Goal: Information Seeking & Learning: Find specific page/section

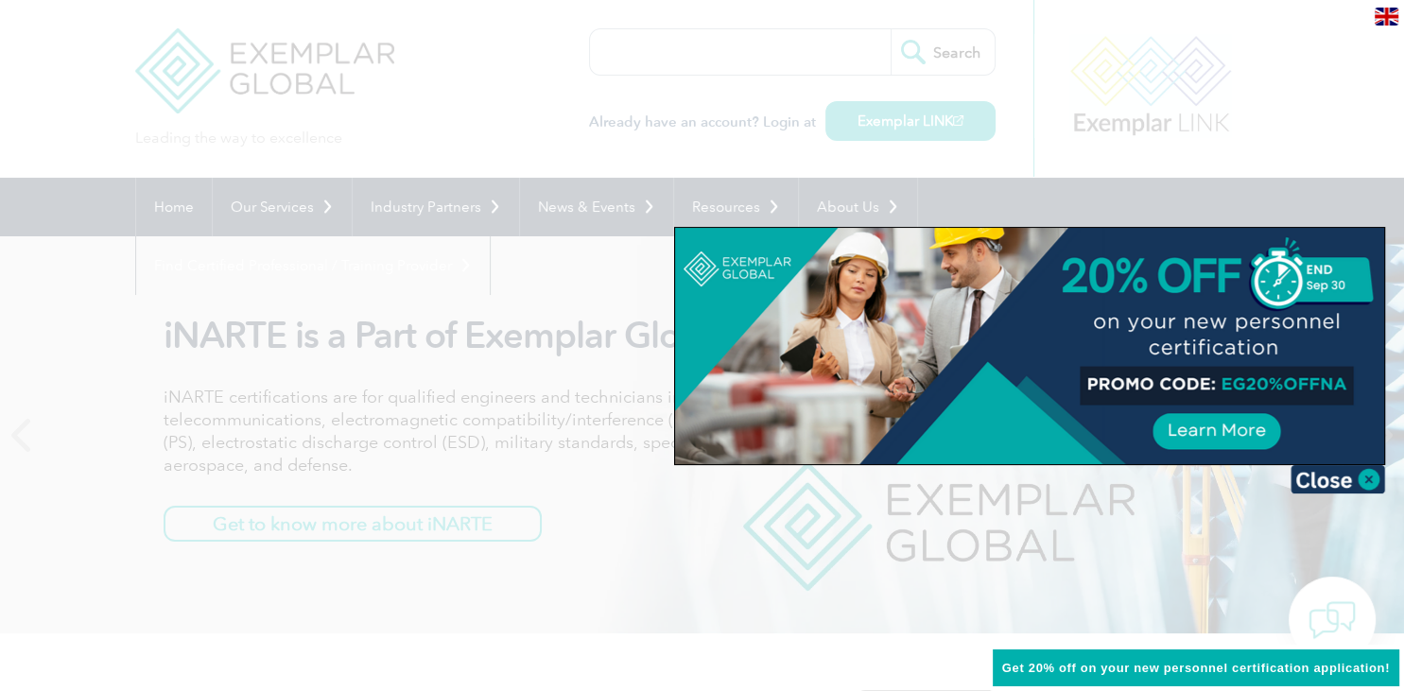
click at [441, 320] on div at bounding box center [702, 345] width 1404 height 691
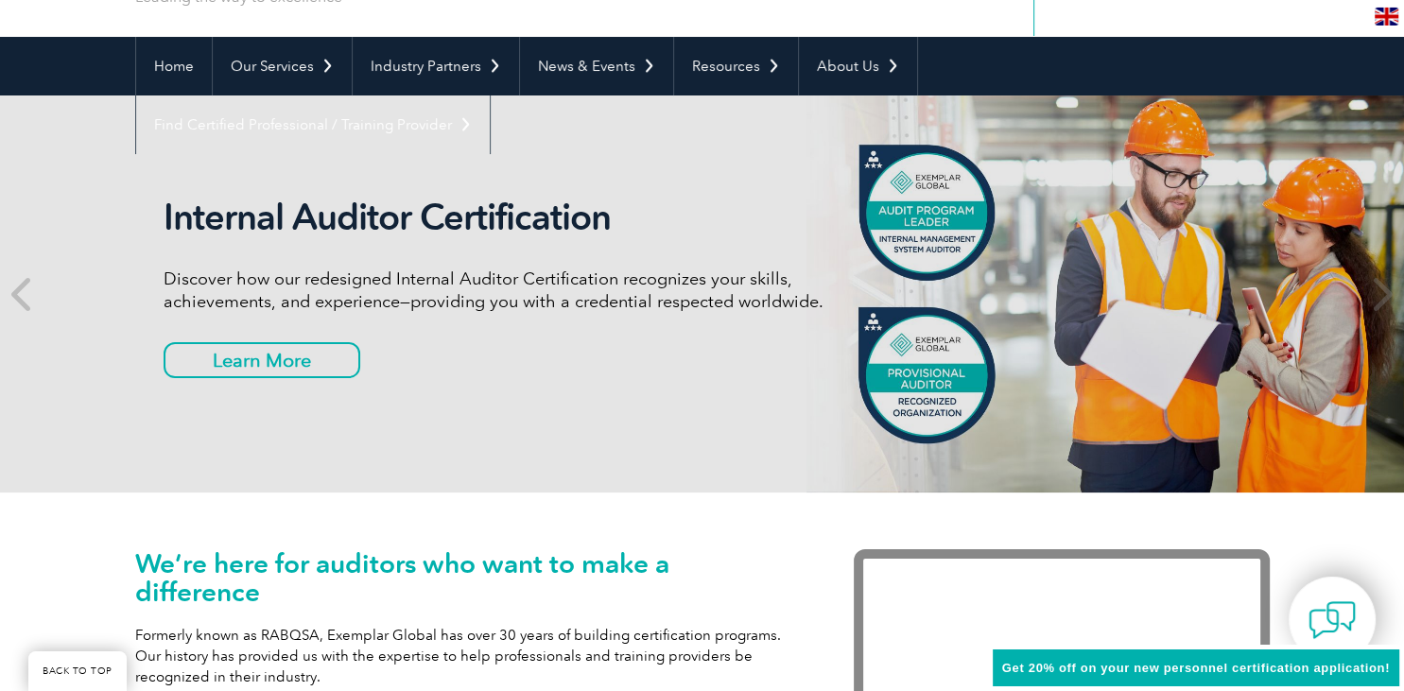
scroll to position [200, 0]
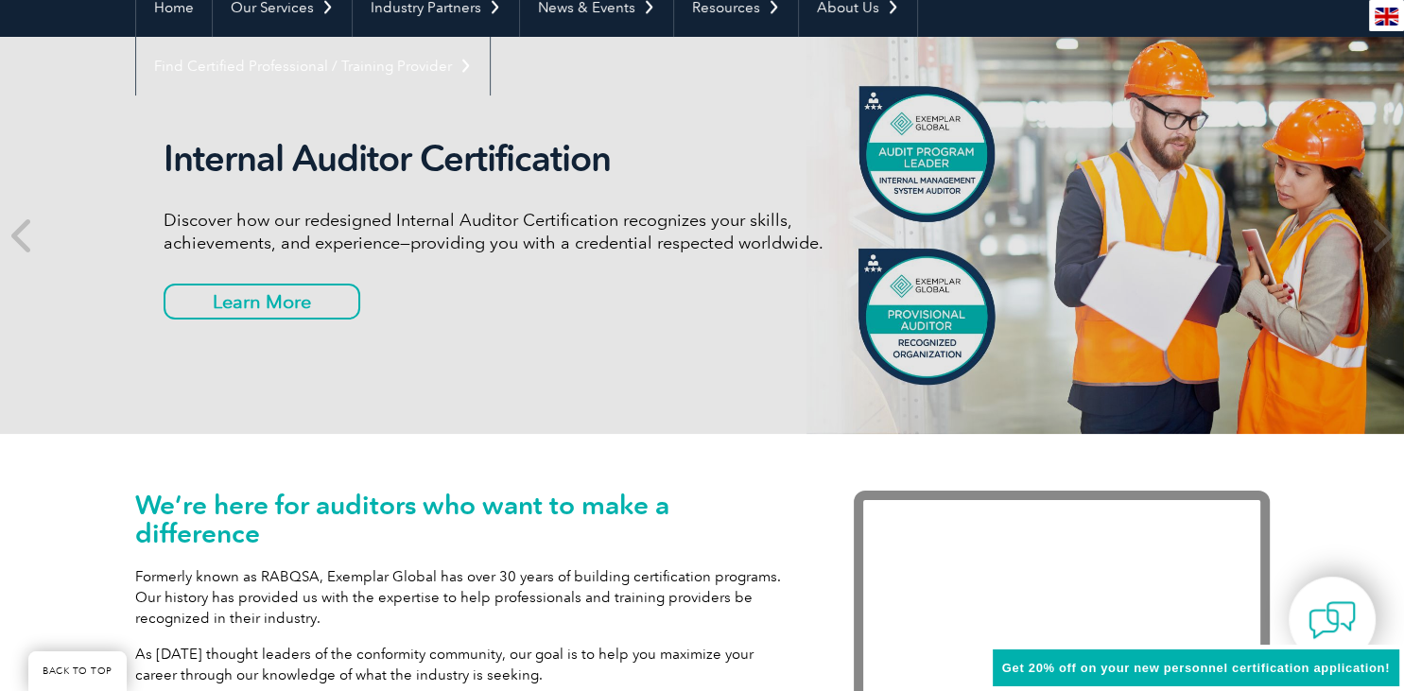
click at [1027, 665] on span "Get 20% off on your new personnel certification application!" at bounding box center [1196, 668] width 388 height 14
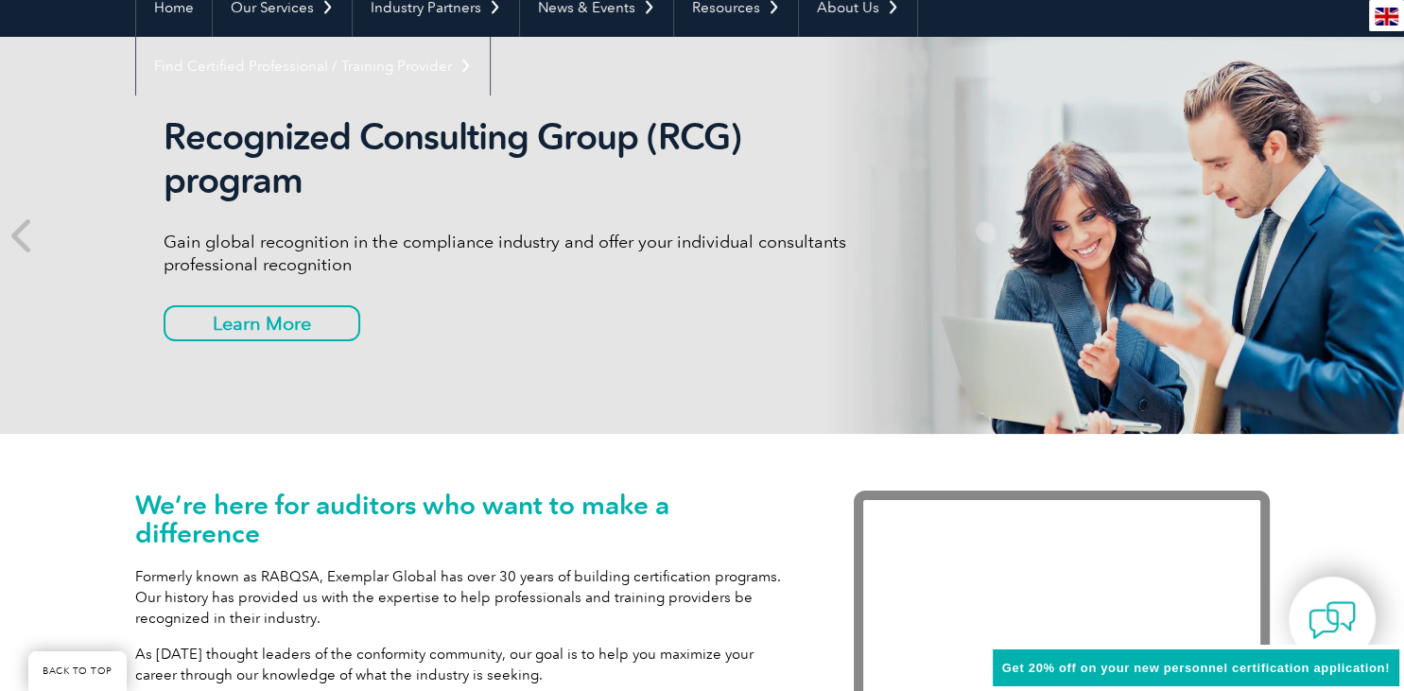
click at [1046, 664] on span "Get 20% off on your new personnel certification application!" at bounding box center [1196, 668] width 388 height 14
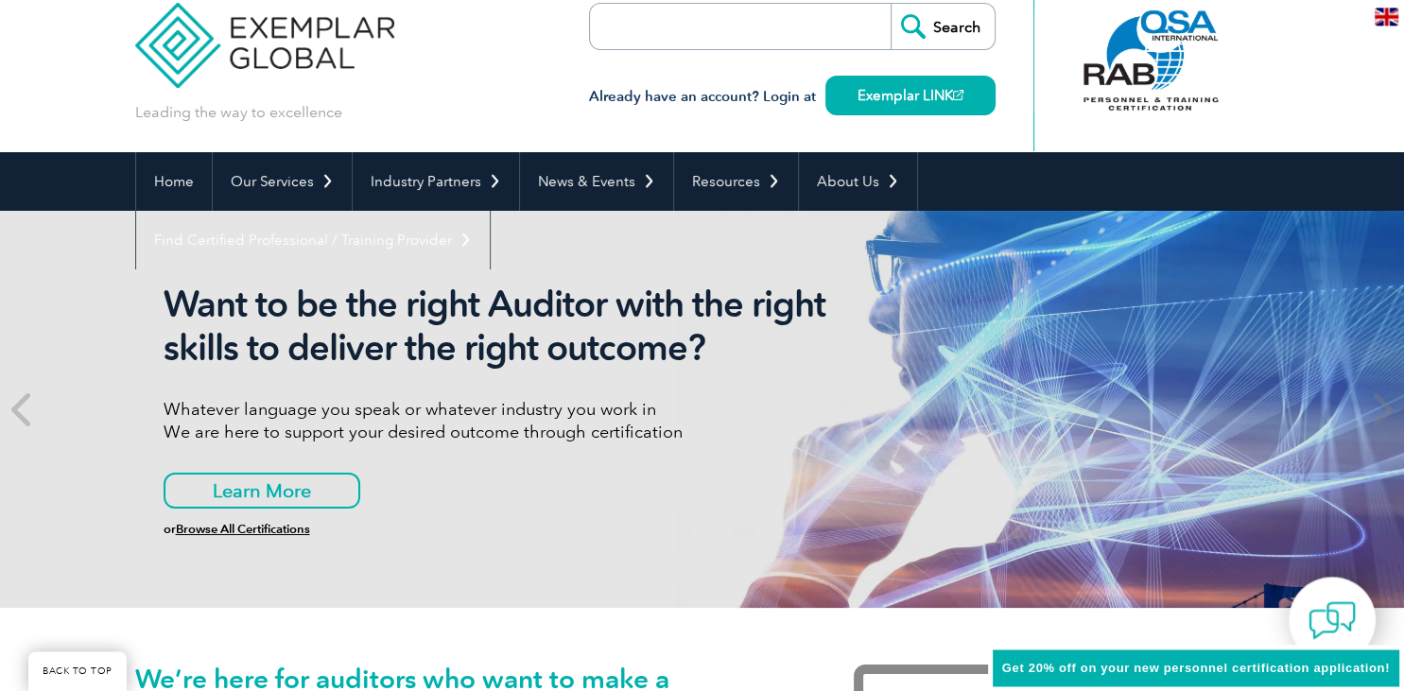
scroll to position [0, 0]
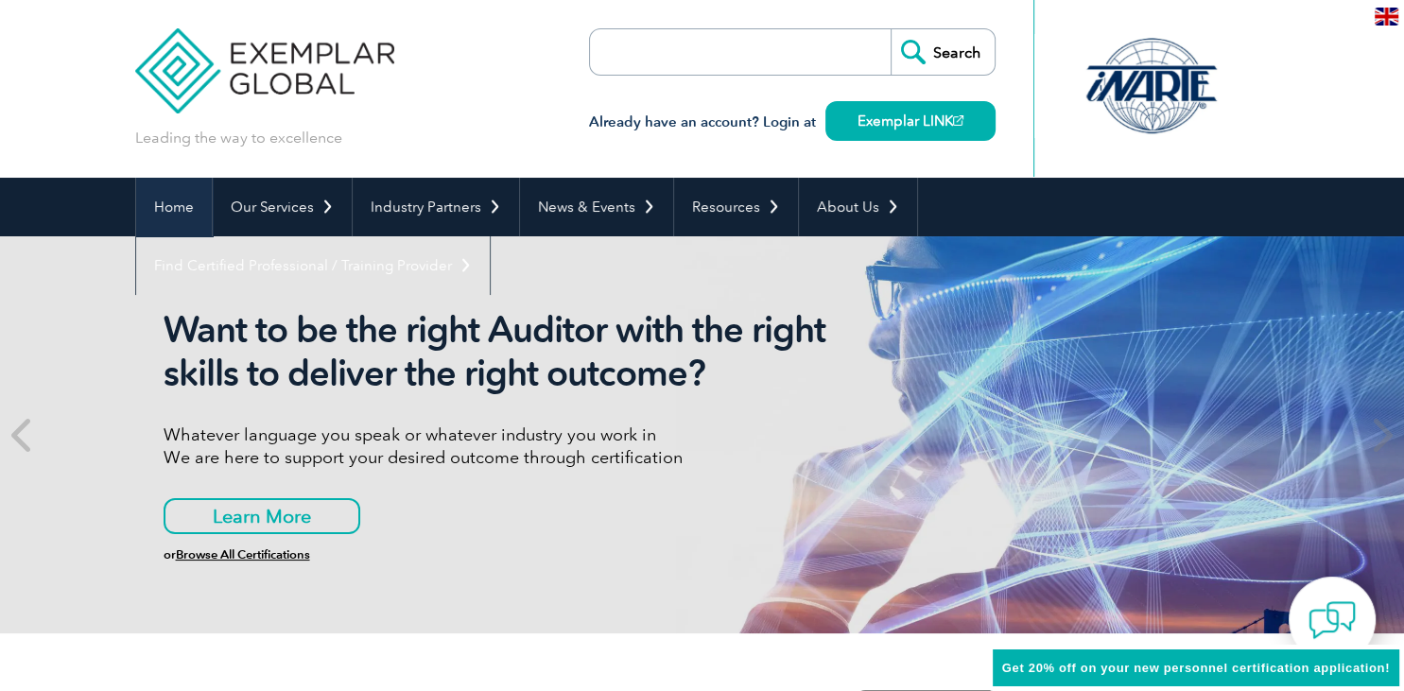
click at [168, 206] on link "Home" at bounding box center [174, 207] width 76 height 59
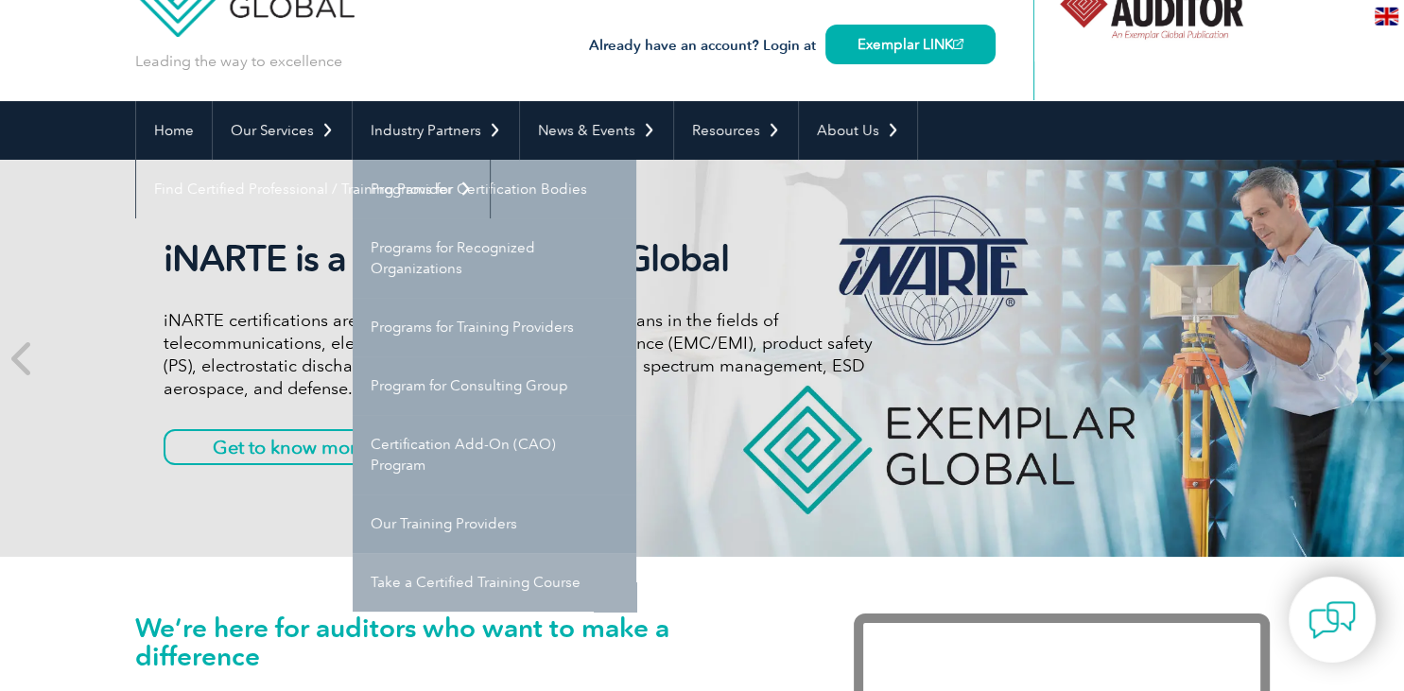
scroll to position [99, 0]
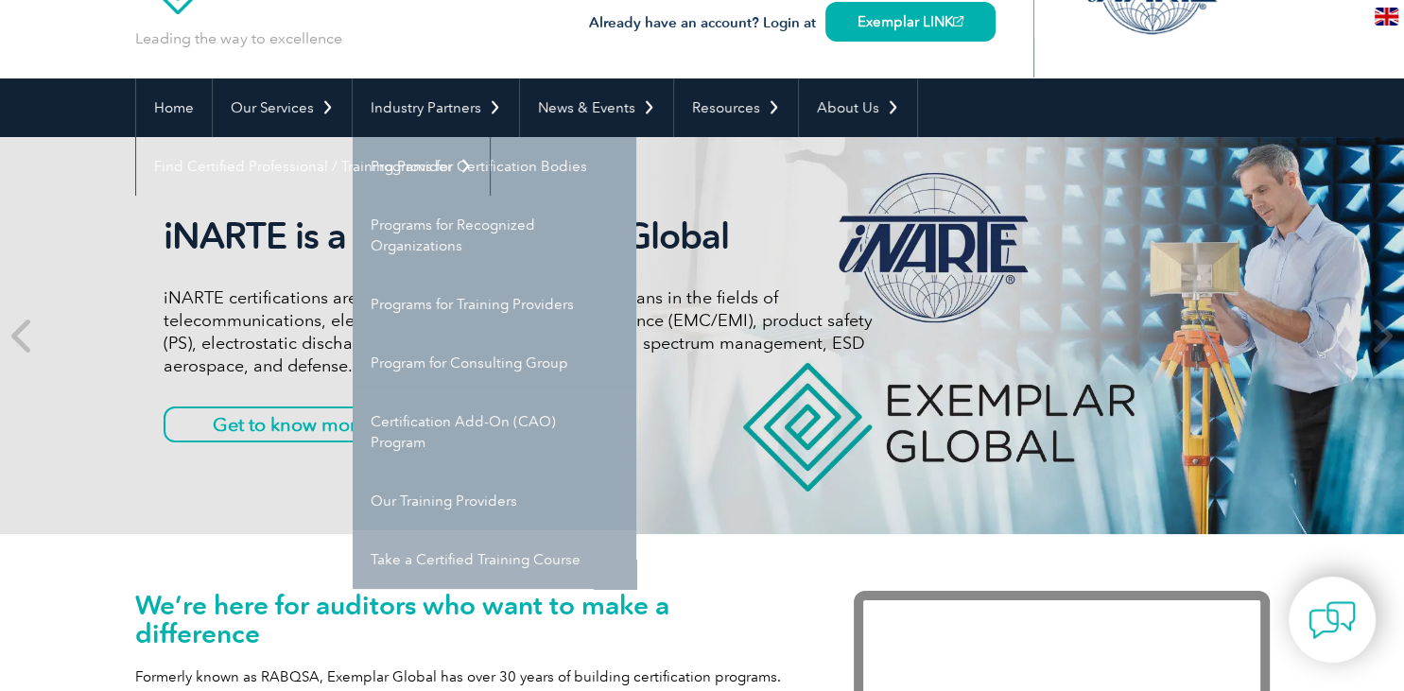
click at [484, 563] on link "Take a Certified Training Course" at bounding box center [495, 559] width 284 height 59
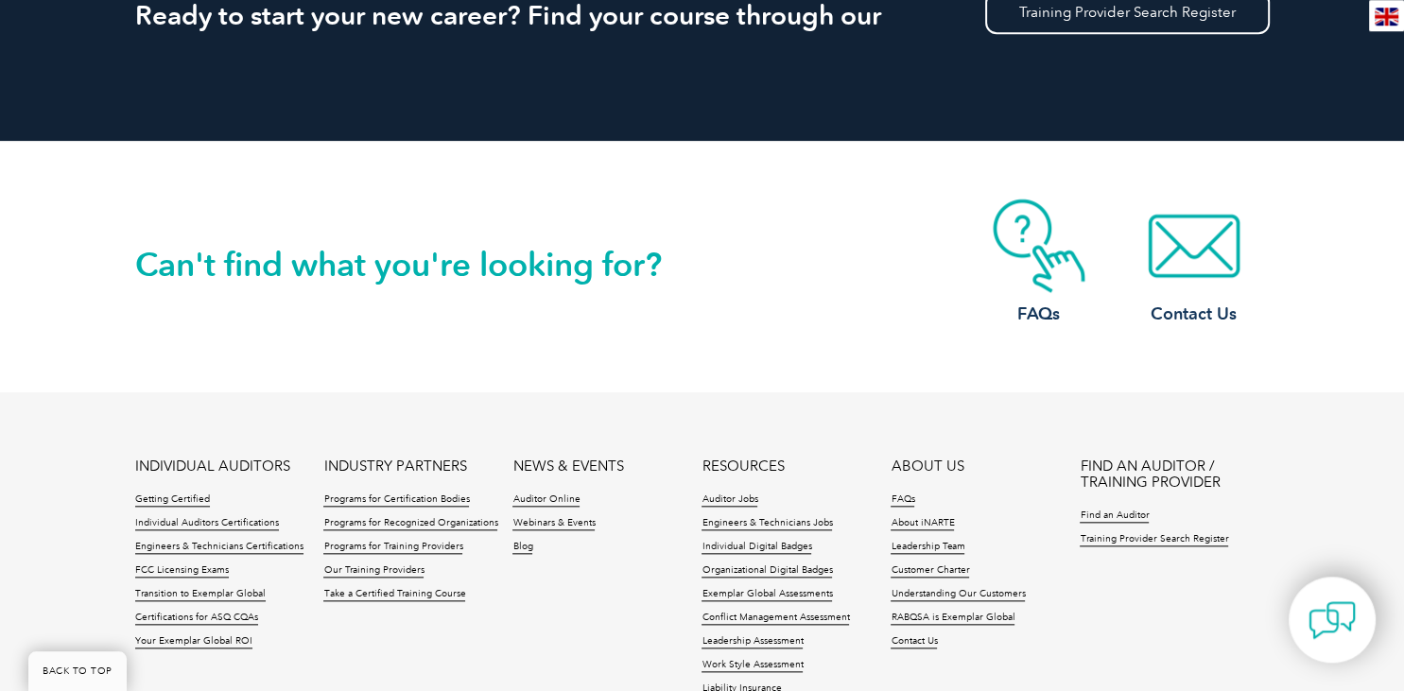
scroll to position [1997, 0]
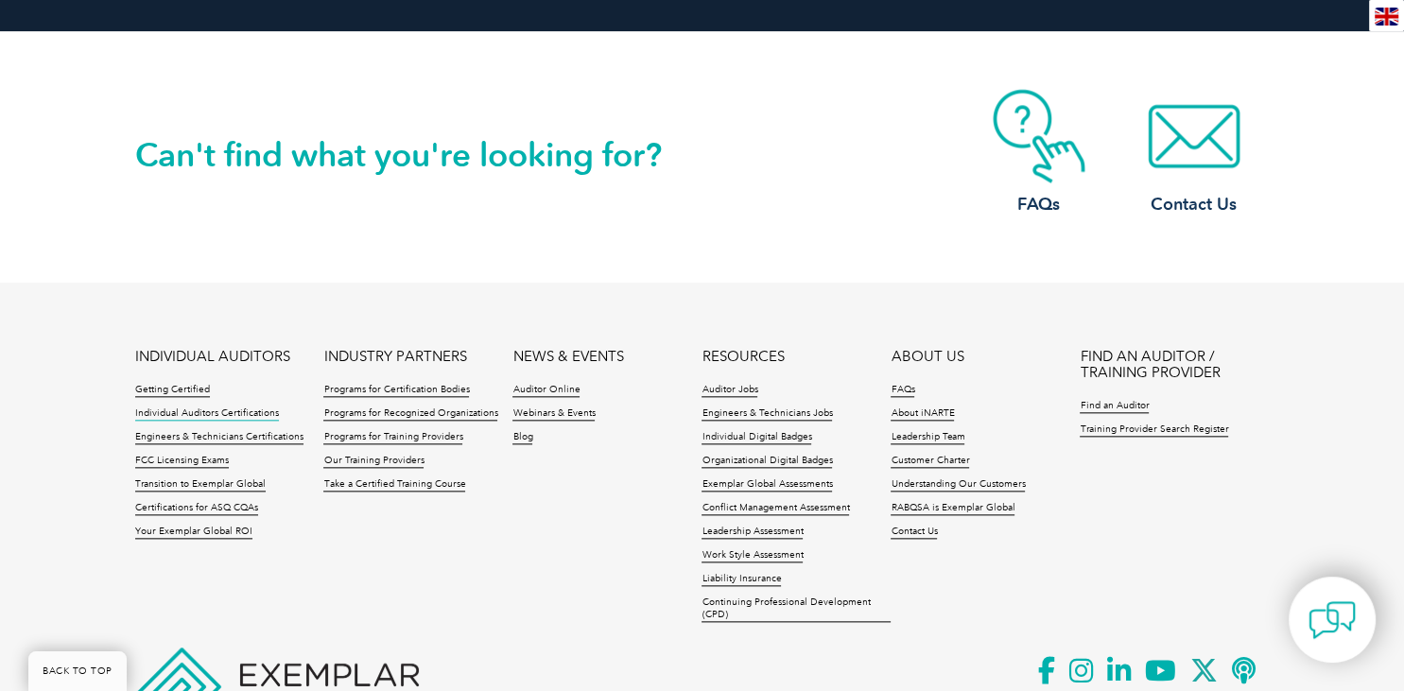
click at [212, 410] on link "Individual Auditors Certifications" at bounding box center [207, 414] width 144 height 13
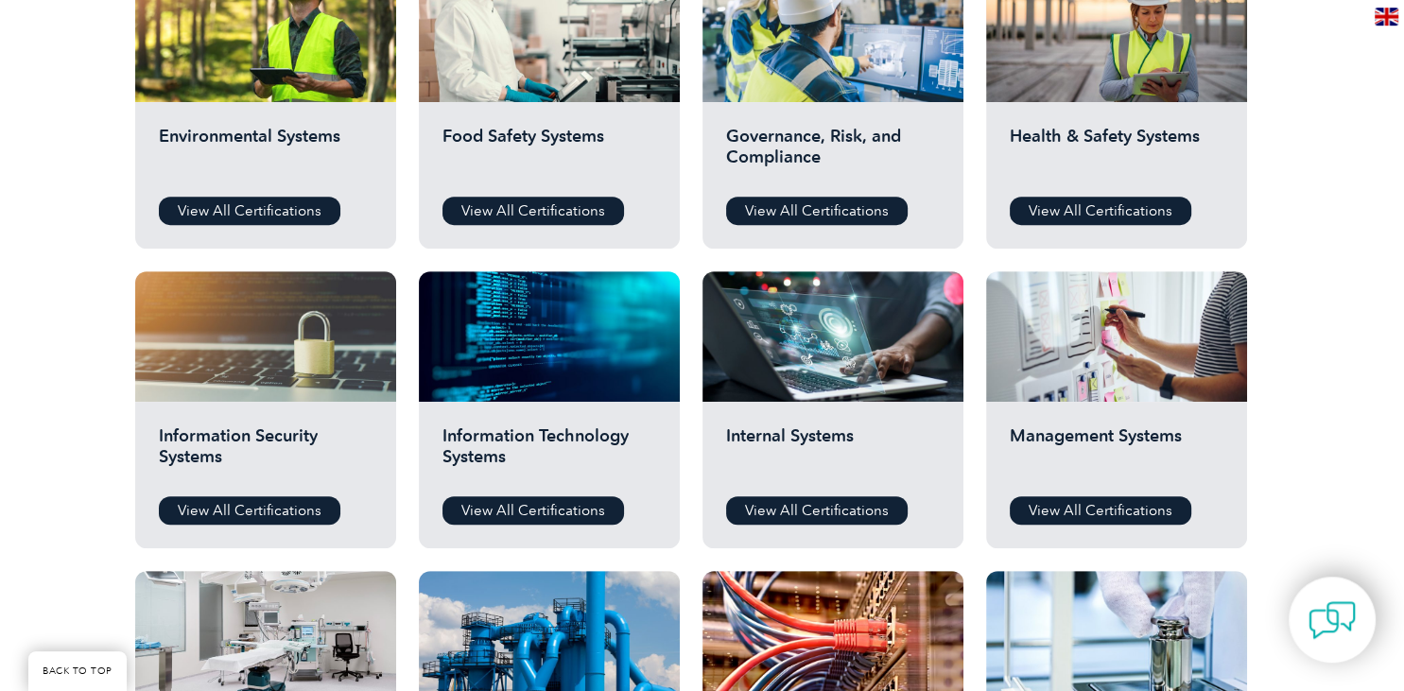
scroll to position [798, 0]
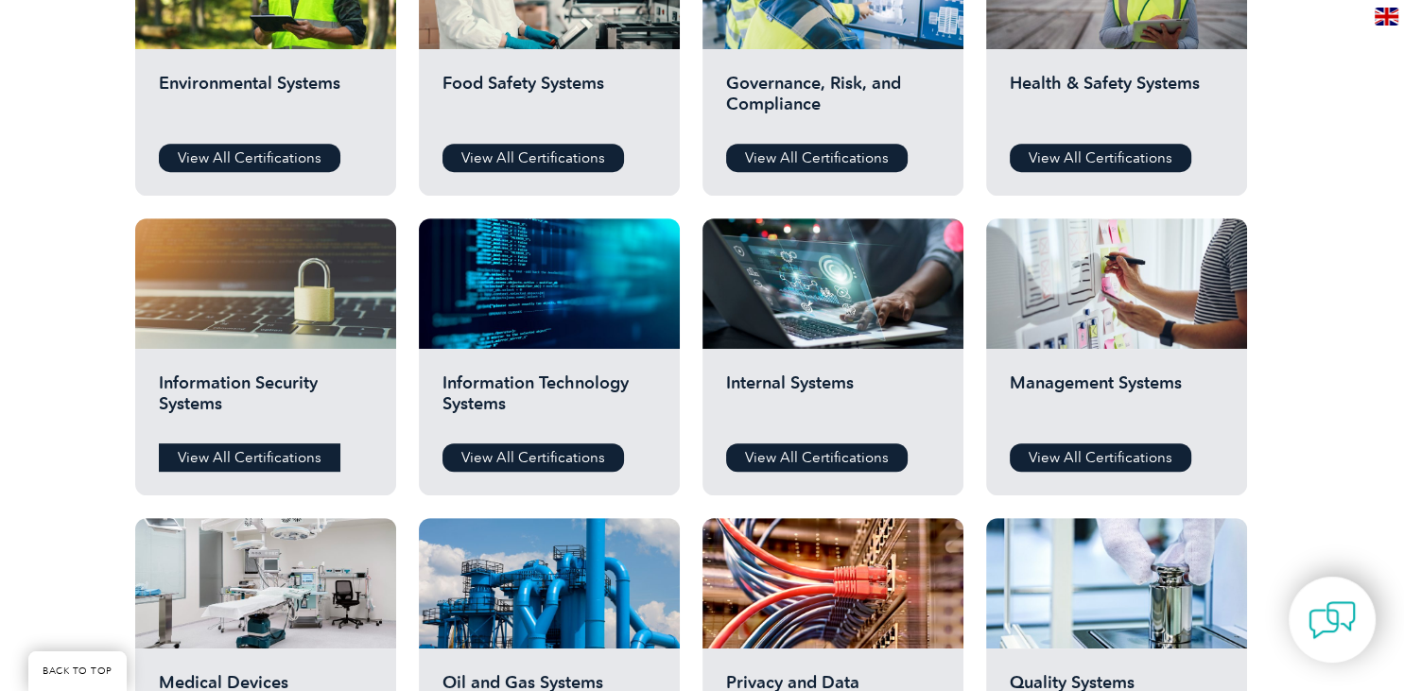
click at [251, 455] on link "View All Certifications" at bounding box center [250, 457] width 182 height 28
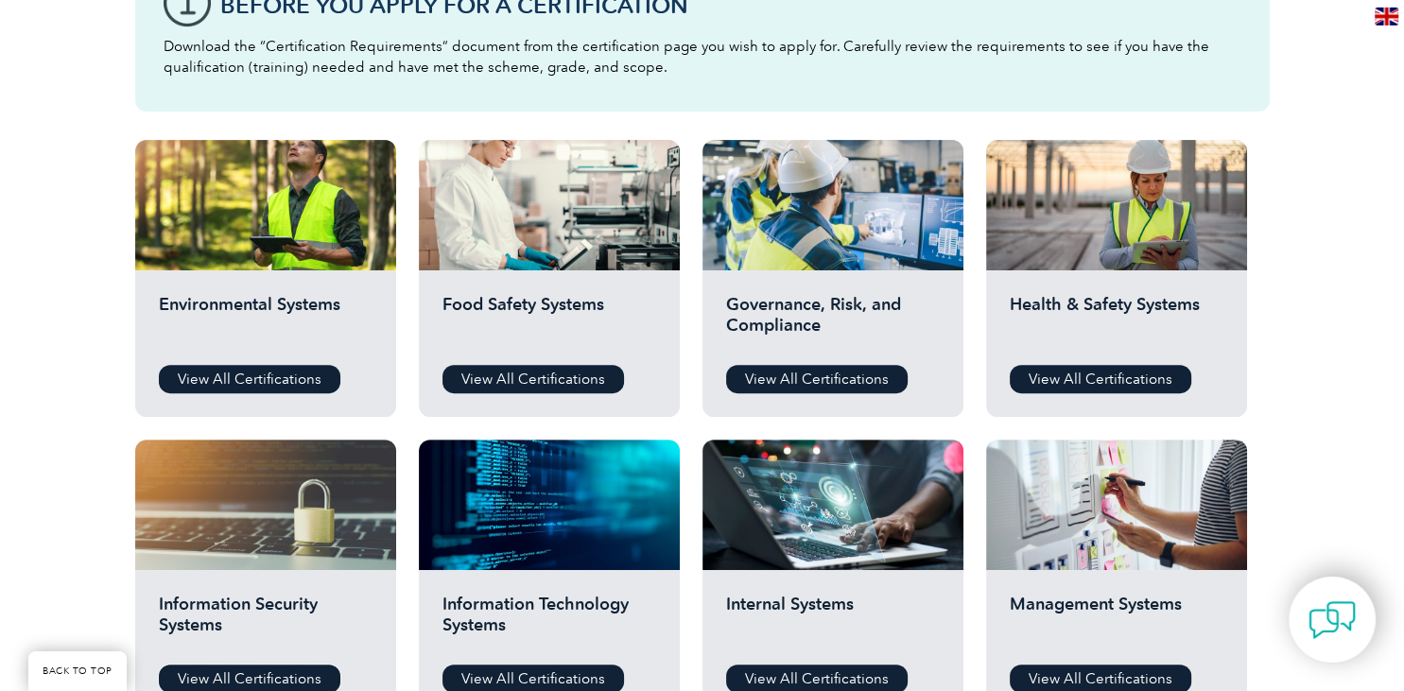
scroll to position [499, 0]
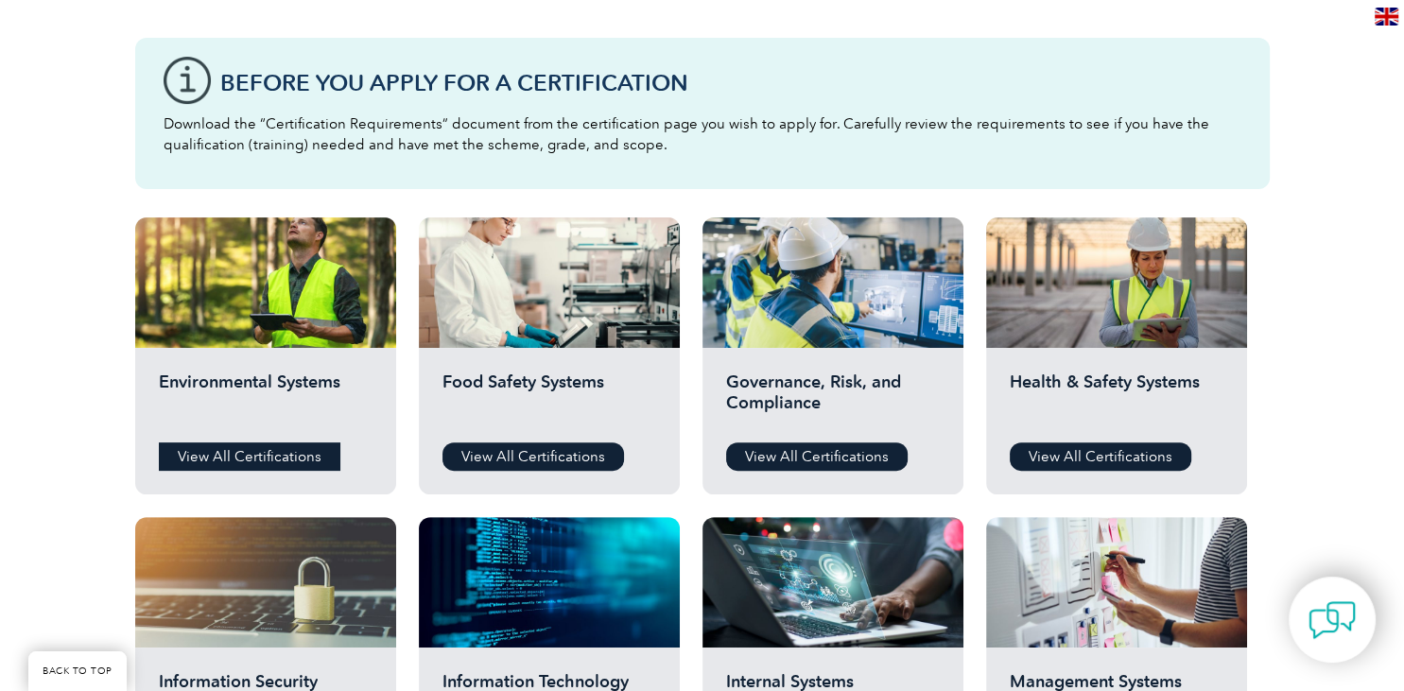
click at [218, 449] on link "View All Certifications" at bounding box center [250, 456] width 182 height 28
click at [772, 456] on link "View All Certifications" at bounding box center [817, 456] width 182 height 28
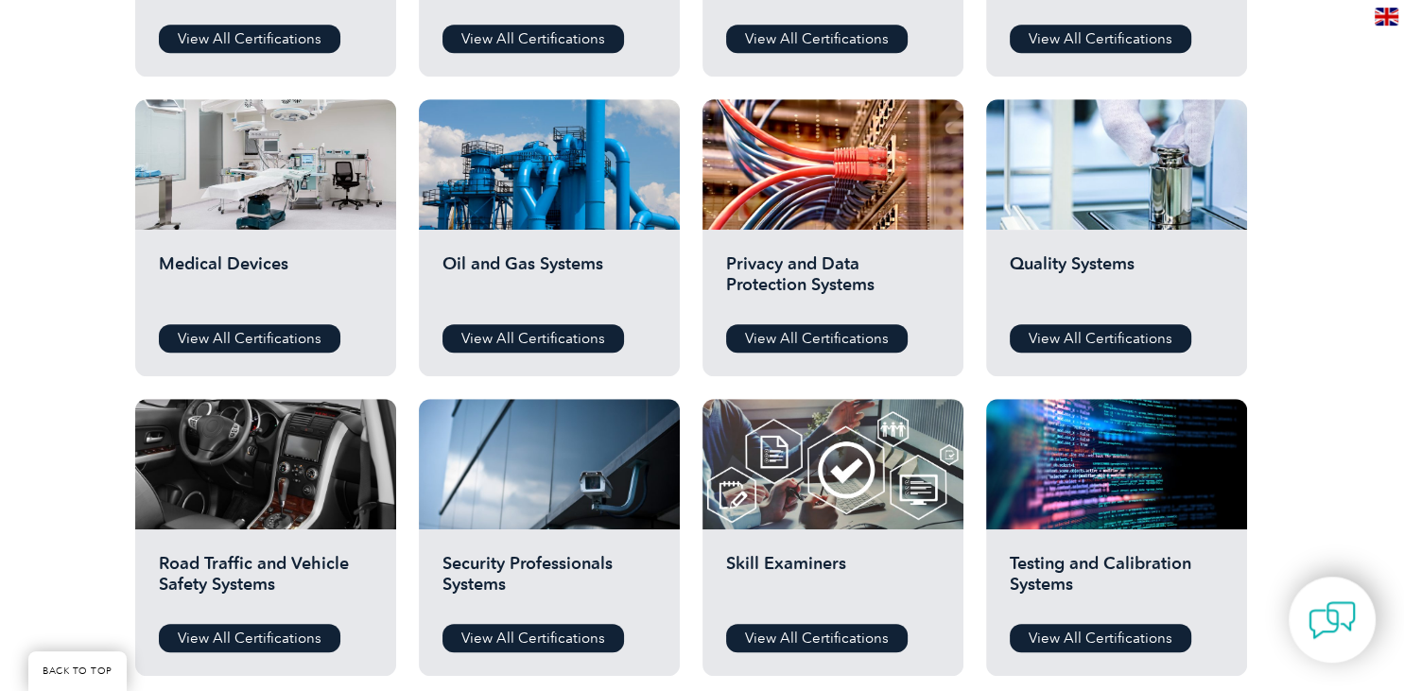
scroll to position [1098, 0]
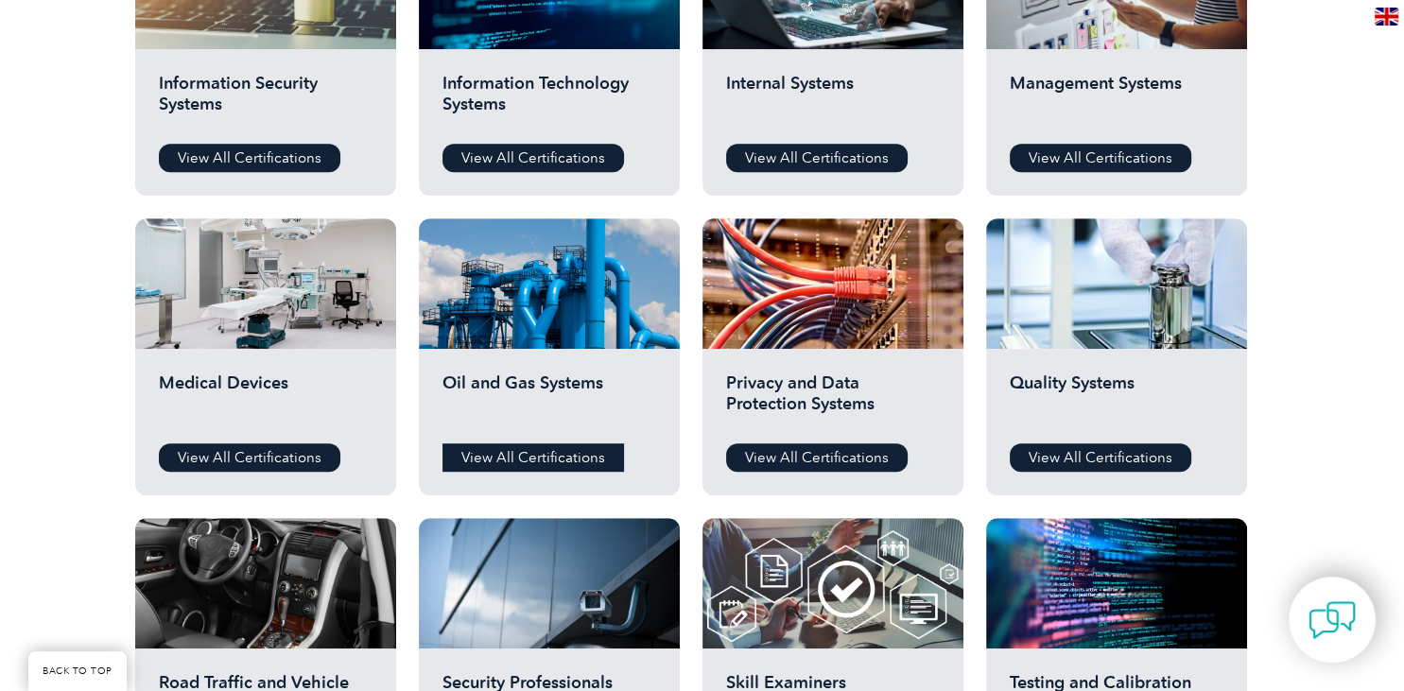
click at [548, 461] on link "View All Certifications" at bounding box center [533, 457] width 182 height 28
click at [460, 452] on link "View All Certifications" at bounding box center [533, 457] width 182 height 28
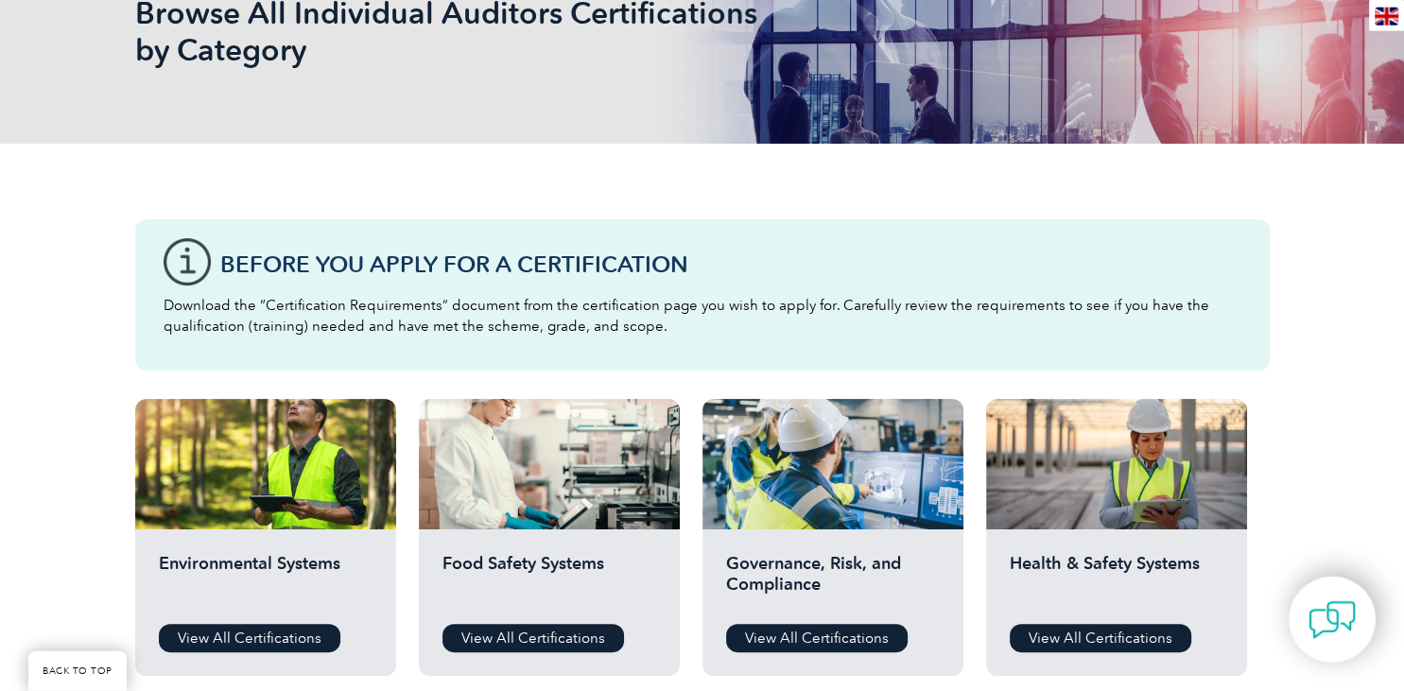
scroll to position [499, 0]
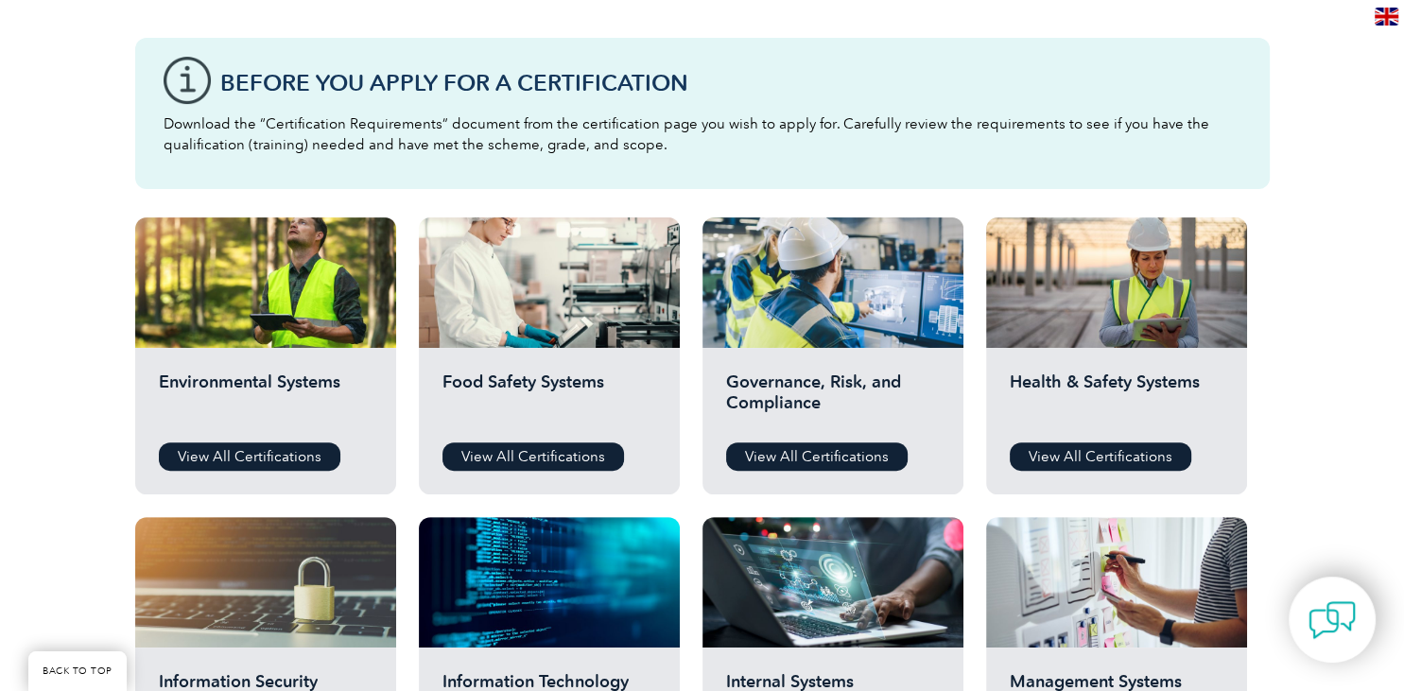
click at [313, 440] on div "Environmental Systems View All Certifications" at bounding box center [265, 421] width 261 height 147
click at [312, 456] on link "View All Certifications" at bounding box center [250, 456] width 182 height 28
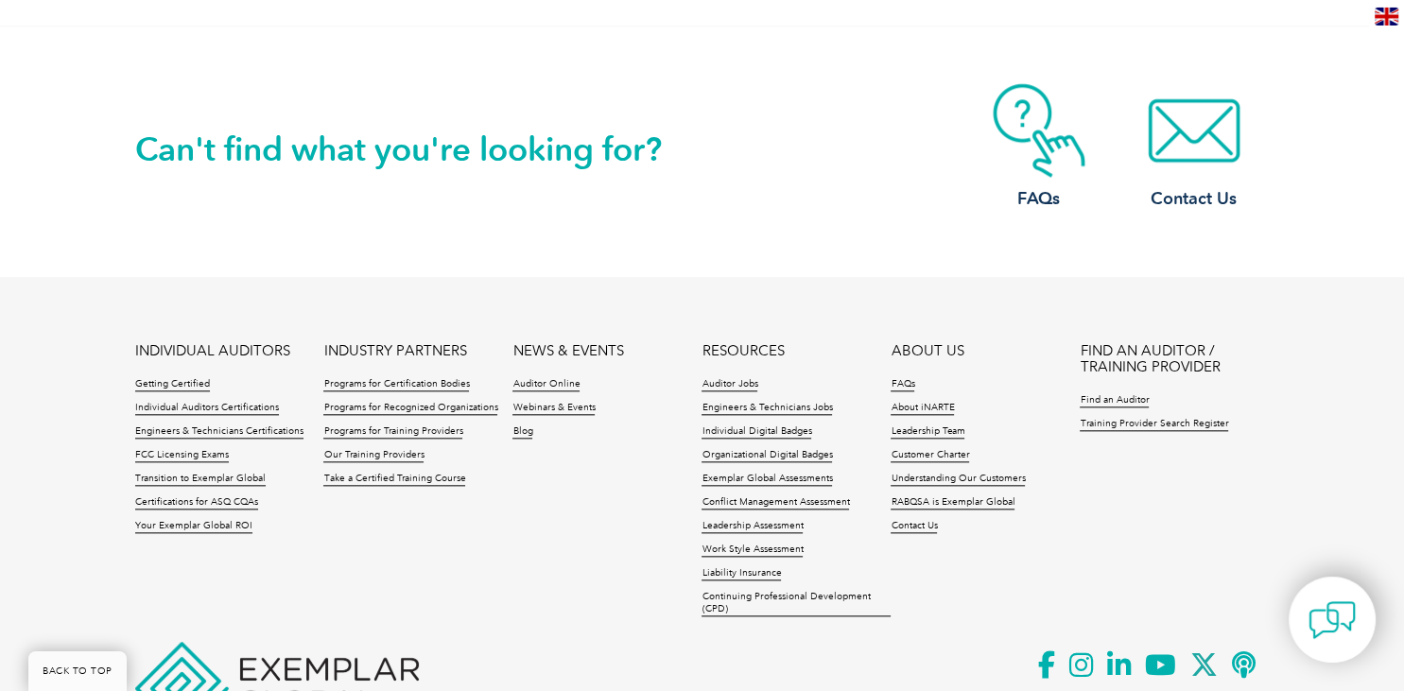
scroll to position [1846, 0]
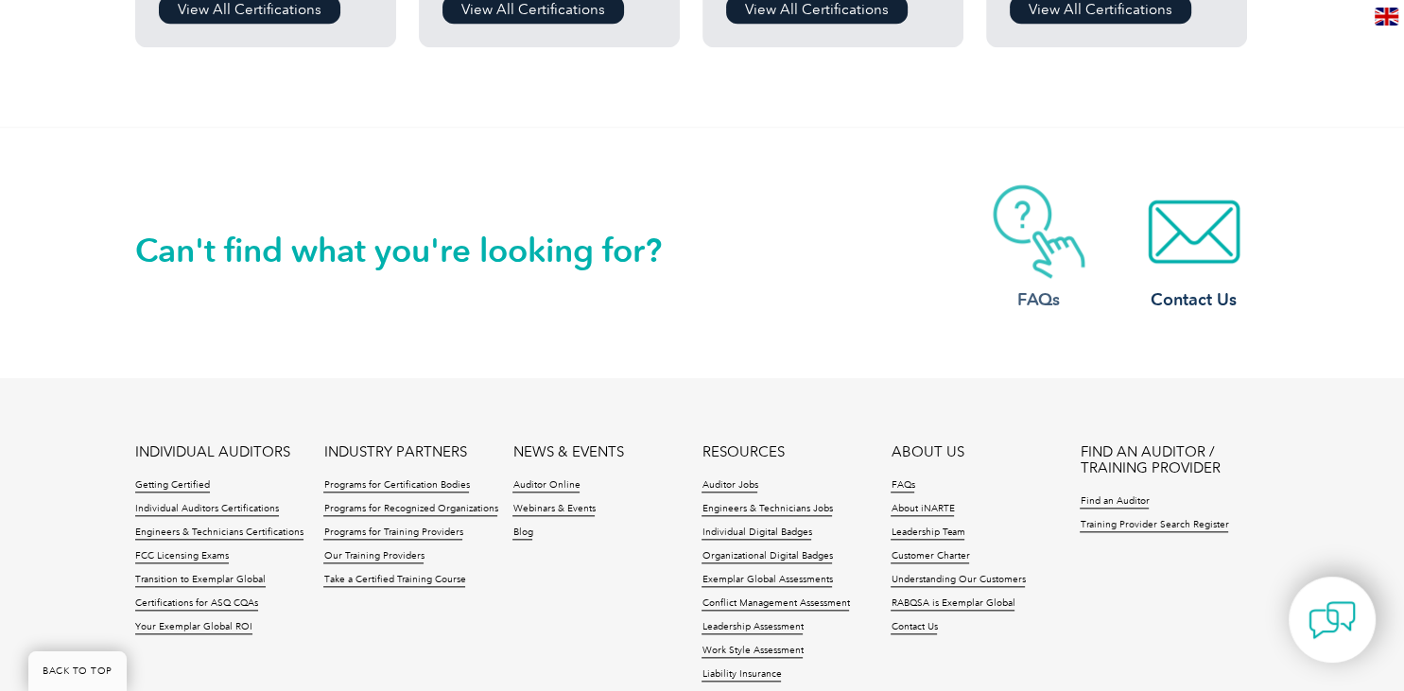
click at [1043, 297] on h3 "FAQs" at bounding box center [1038, 300] width 151 height 24
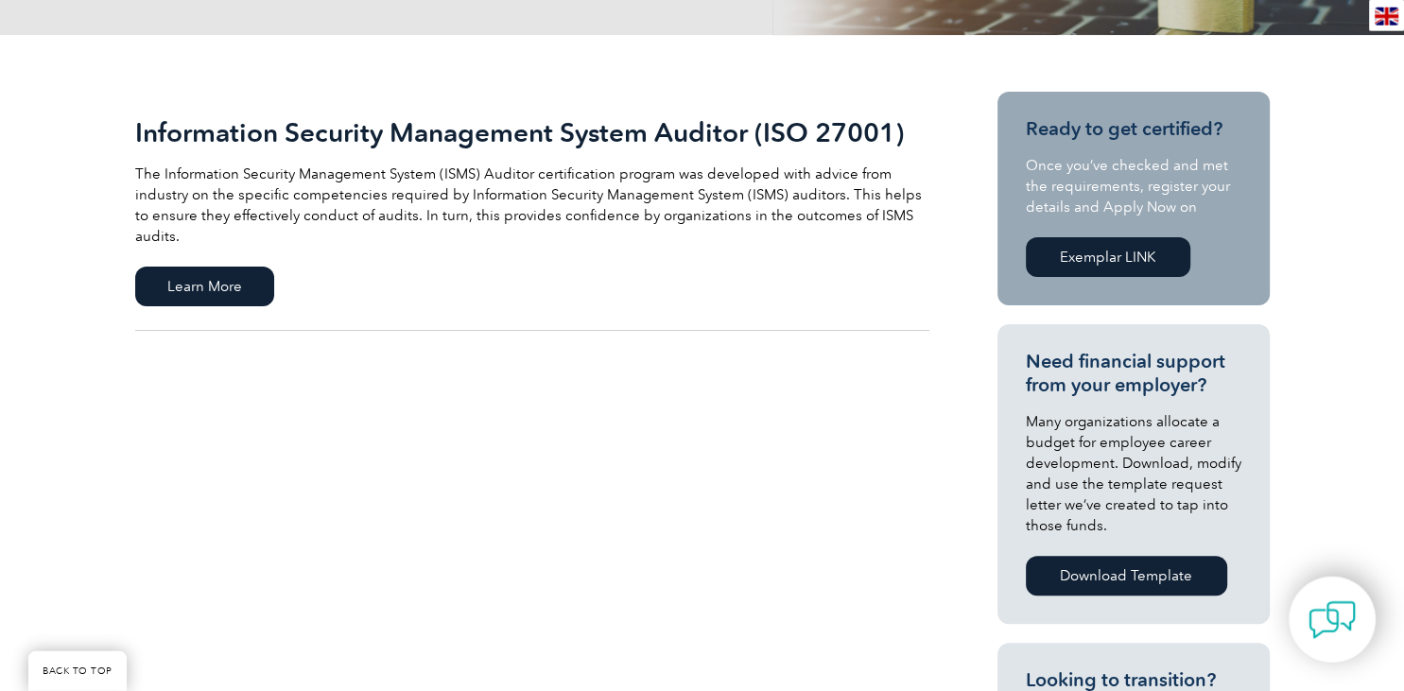
scroll to position [499, 0]
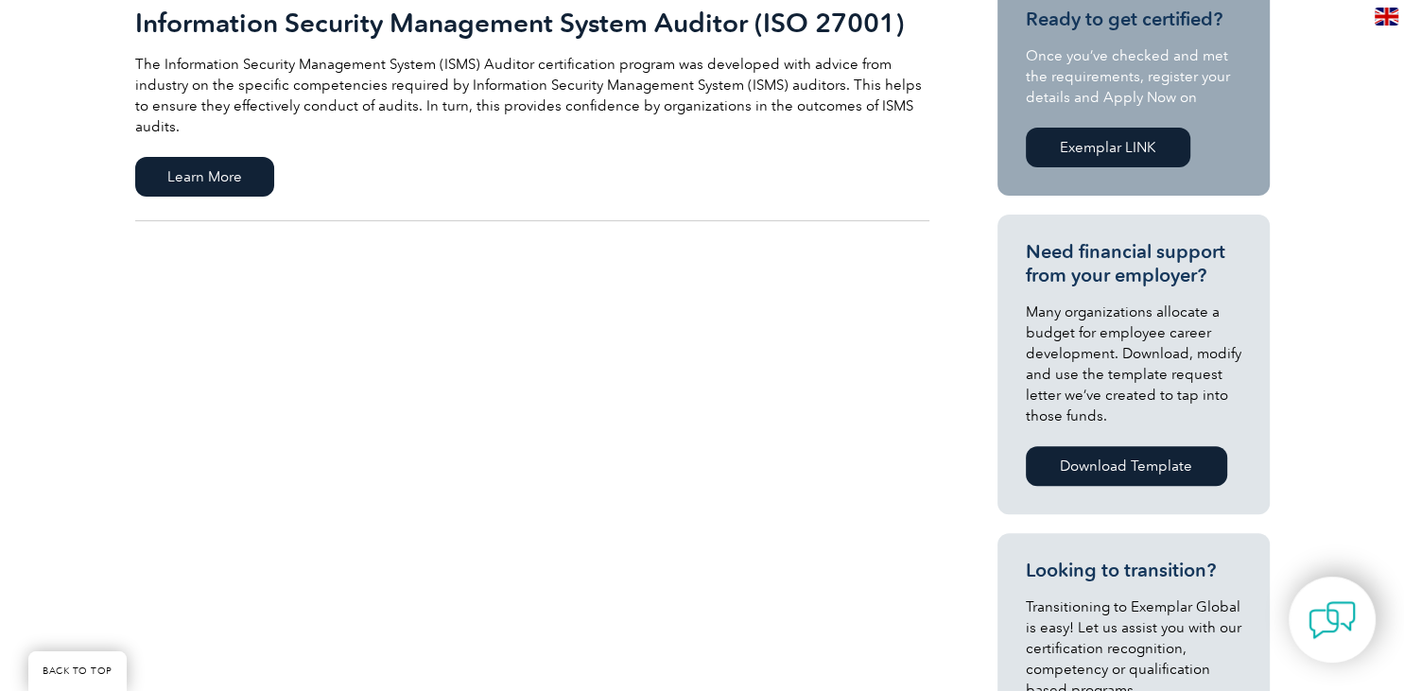
click at [232, 123] on link "Information Security Management System Auditor (ISO 27001) The Information Secu…" at bounding box center [532, 101] width 794 height 239
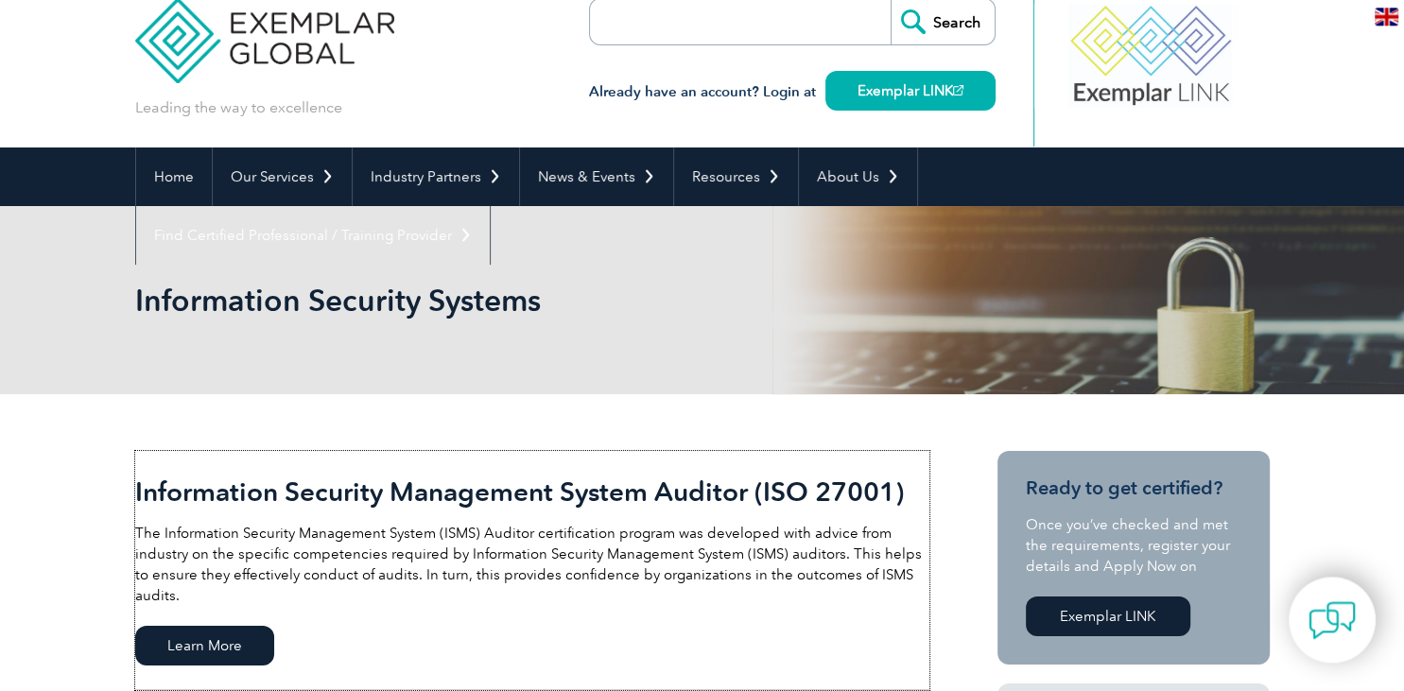
scroll to position [0, 0]
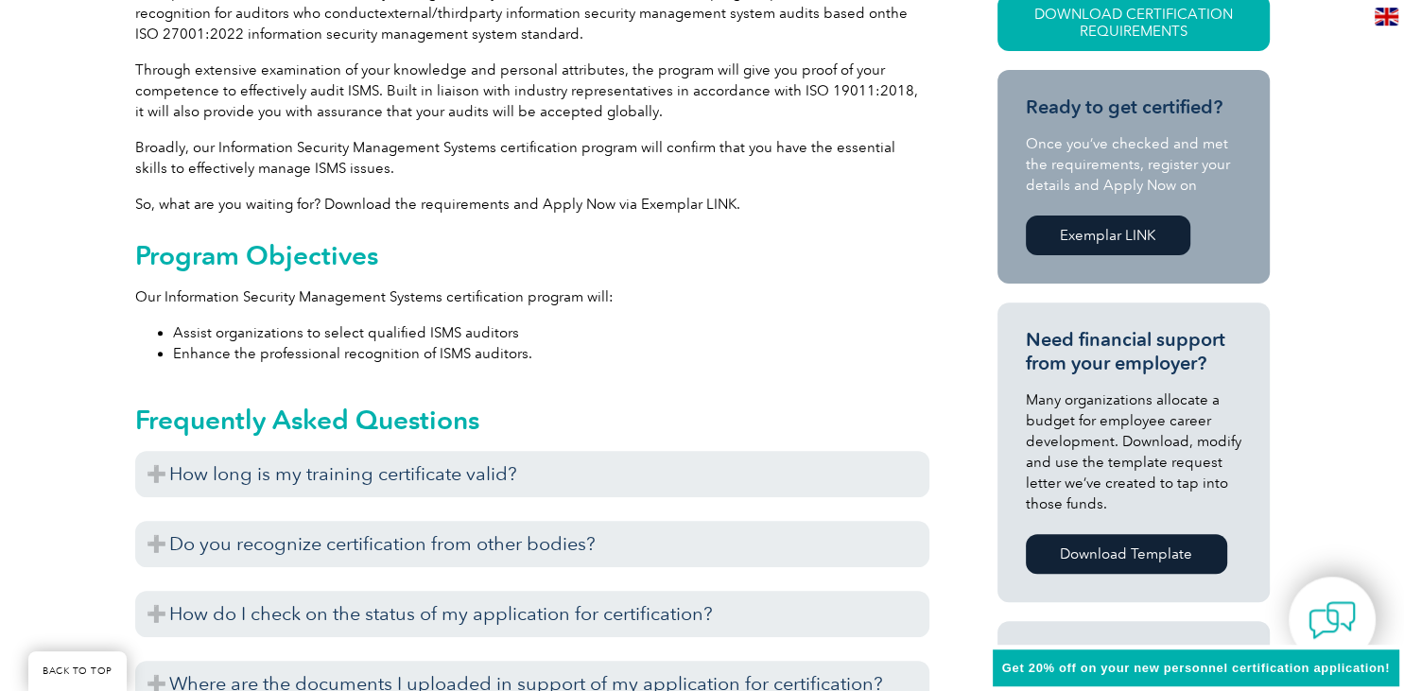
scroll to position [599, 0]
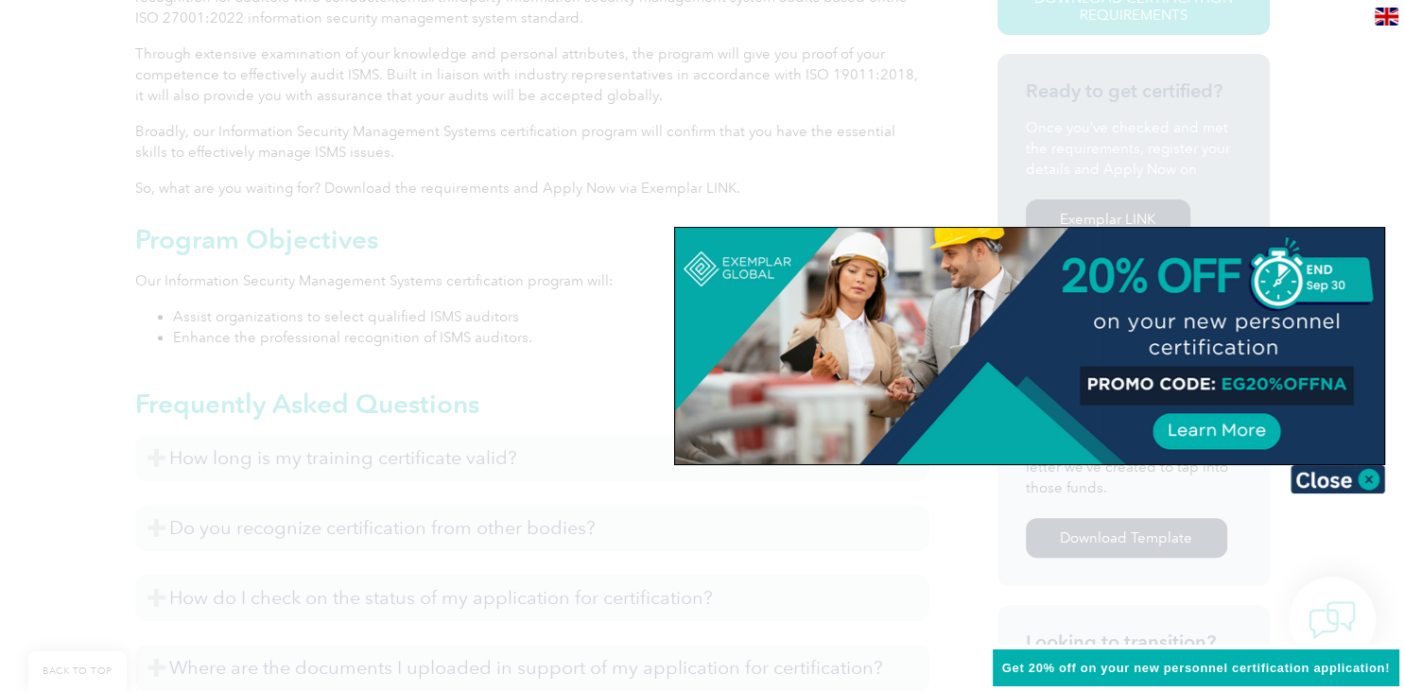
drag, startPoint x: 1363, startPoint y: 477, endPoint x: 1117, endPoint y: 371, distance: 268.9
click at [1363, 474] on img at bounding box center [1338, 479] width 95 height 28
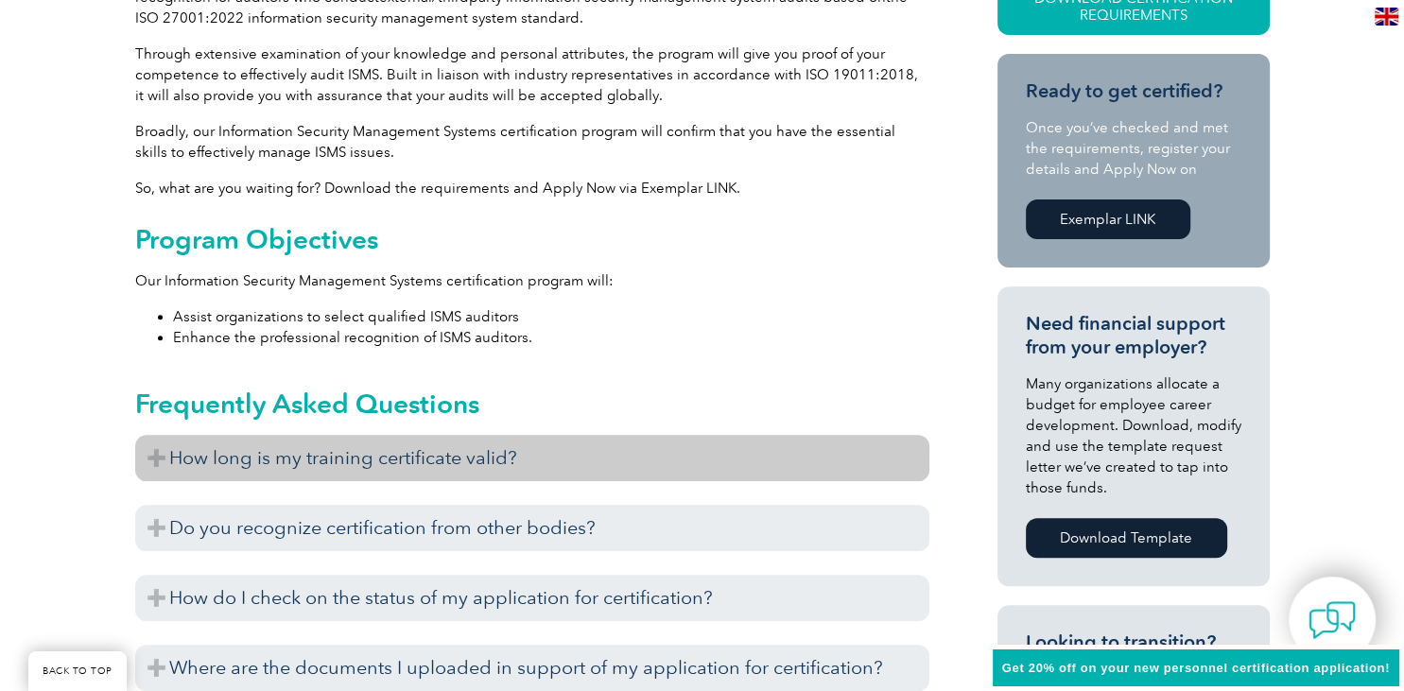
click at [486, 468] on h3 "How long is my training certificate valid?" at bounding box center [532, 458] width 794 height 46
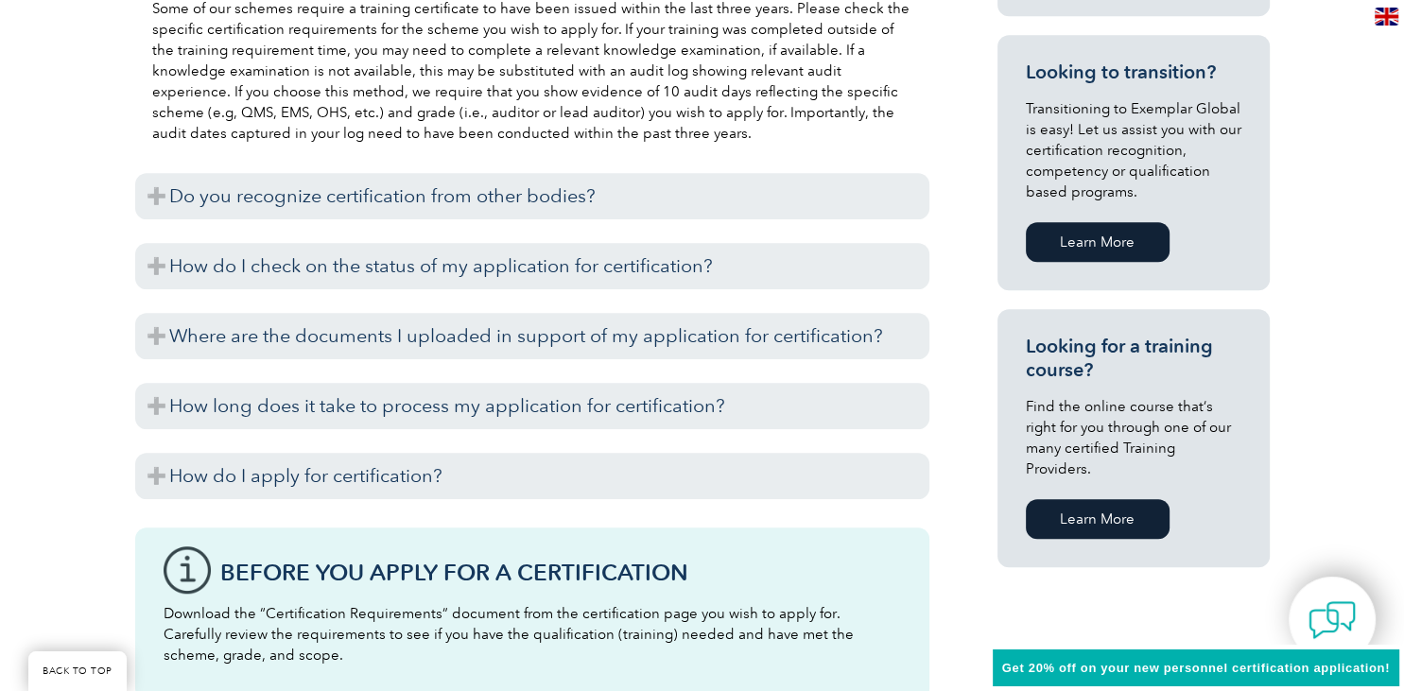
scroll to position [1198, 0]
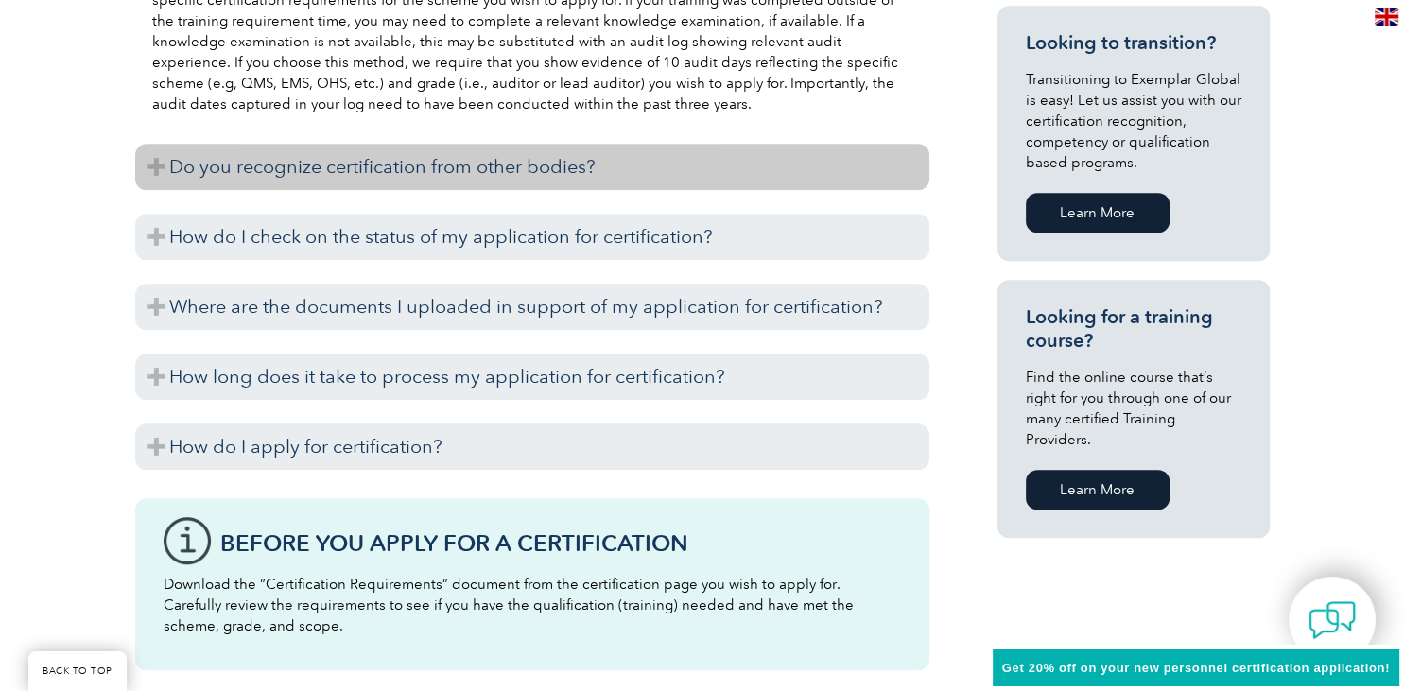
click at [535, 168] on h3 "Do you recognize certification from other bodies?" at bounding box center [532, 167] width 794 height 46
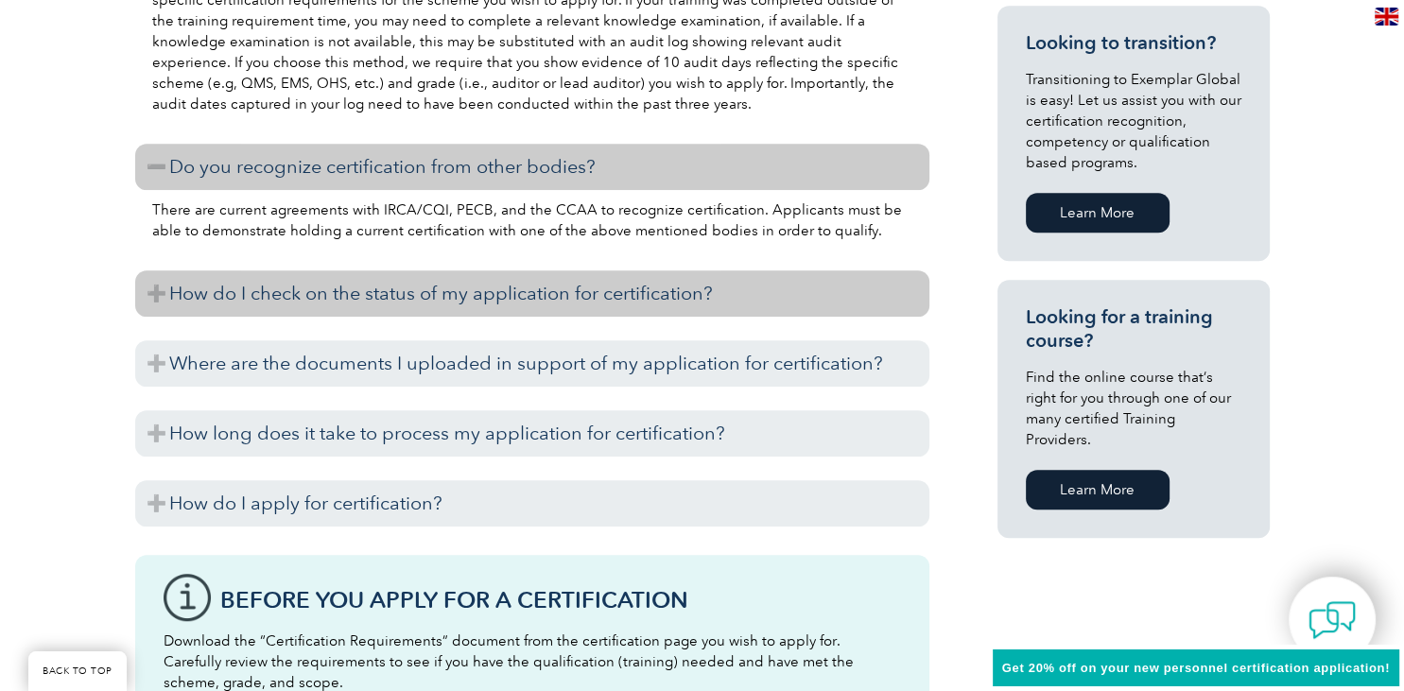
click at [506, 294] on h3 "How do I check on the status of my application for certification?" at bounding box center [532, 293] width 794 height 46
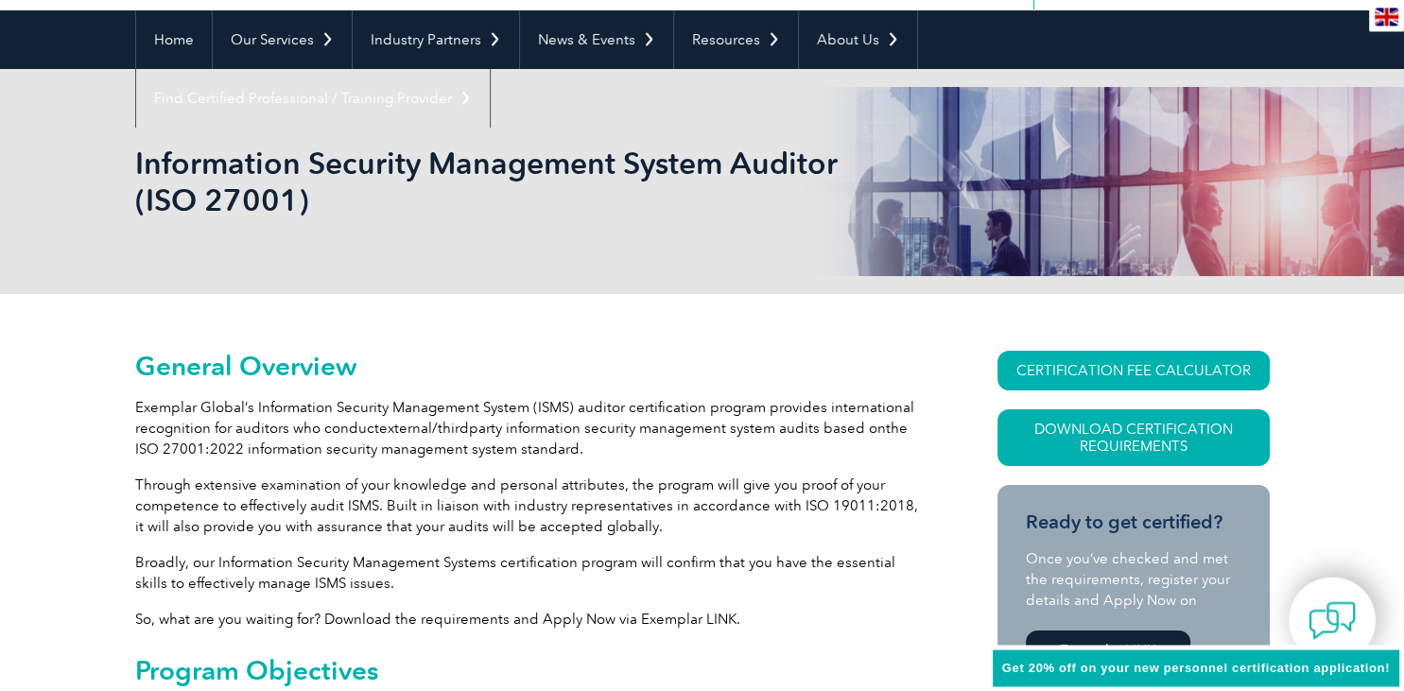
scroll to position [0, 0]
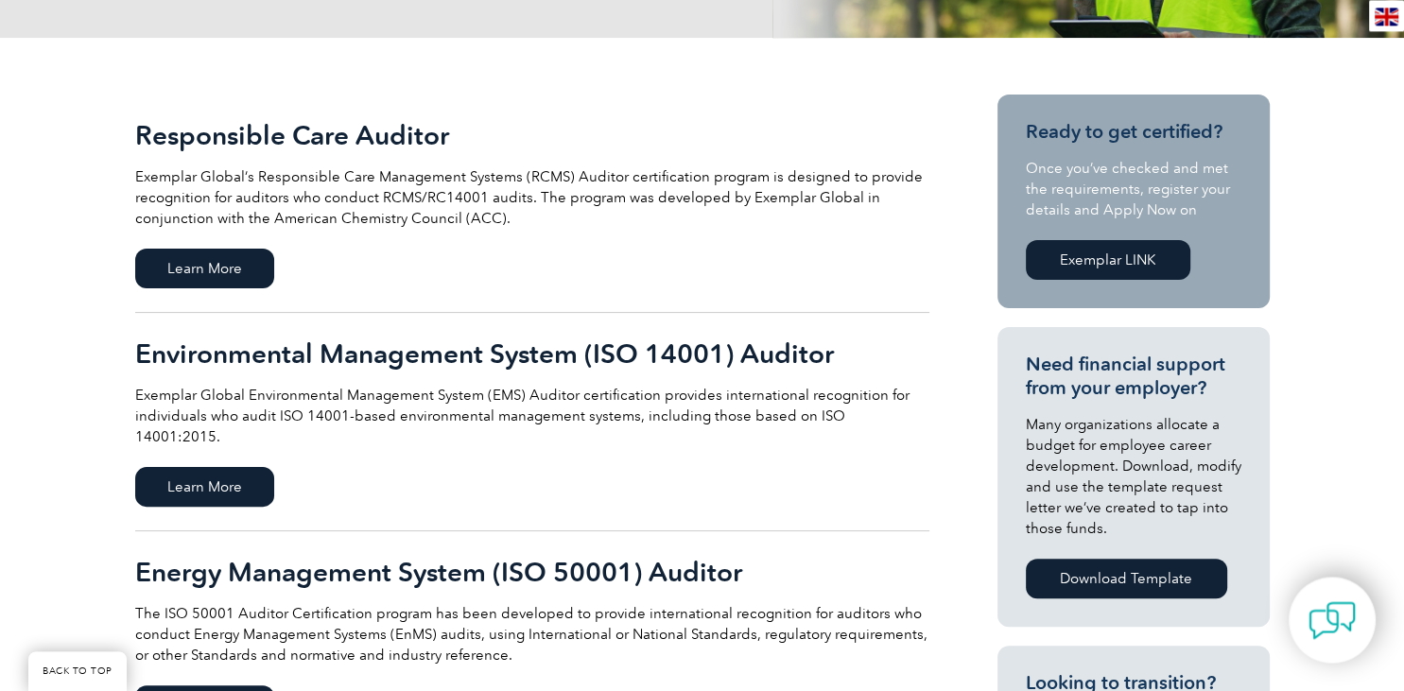
scroll to position [399, 0]
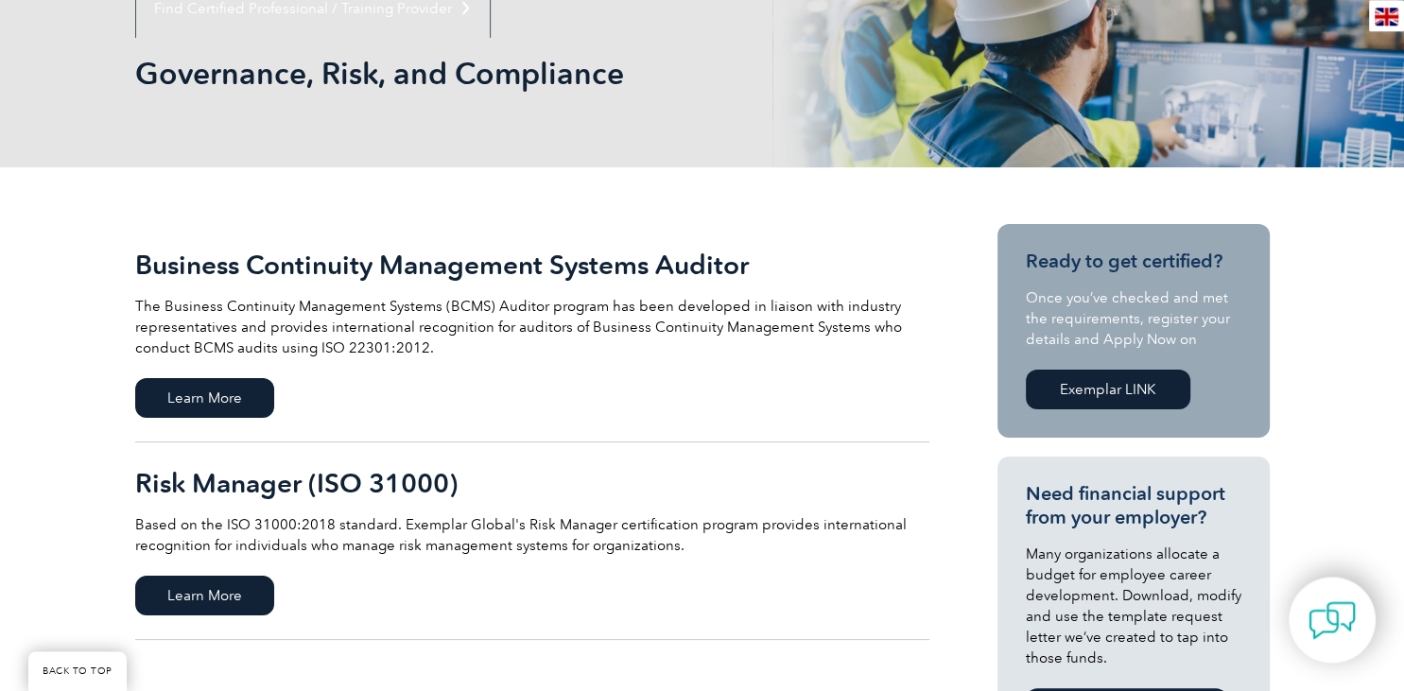
scroll to position [200, 0]
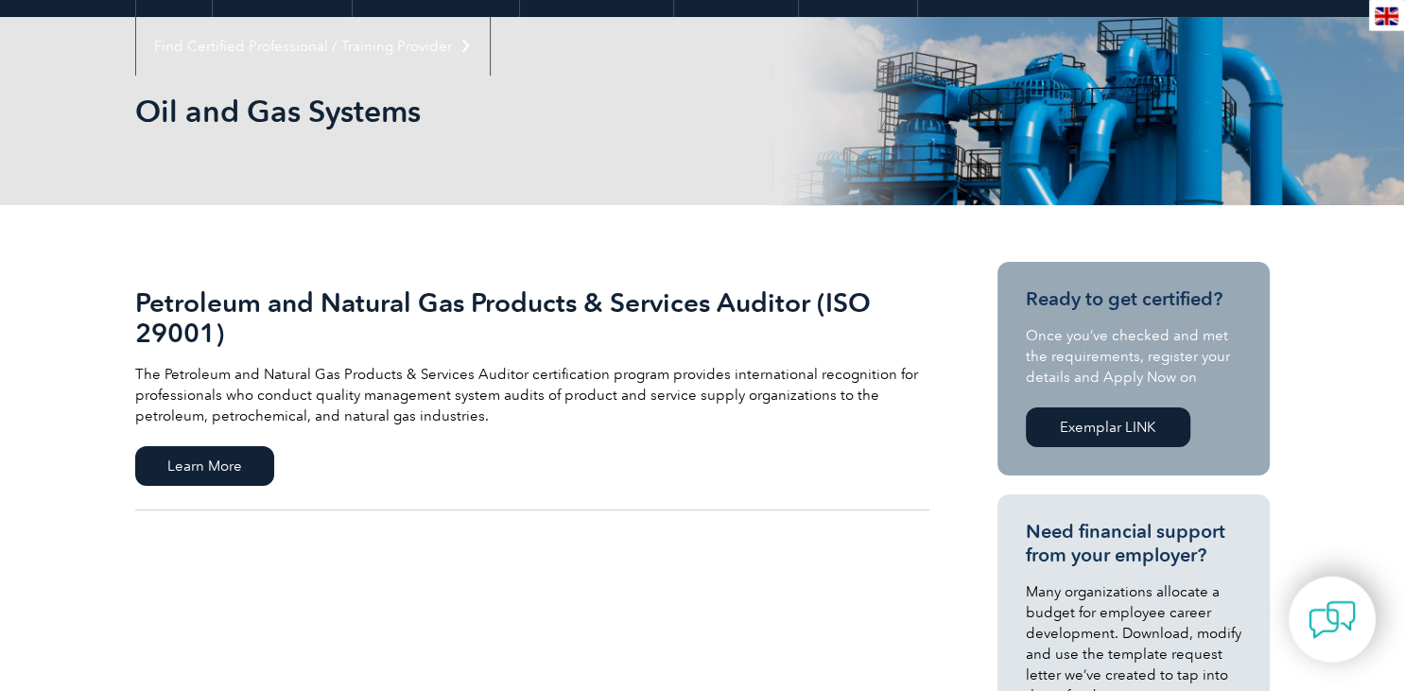
scroll to position [99, 0]
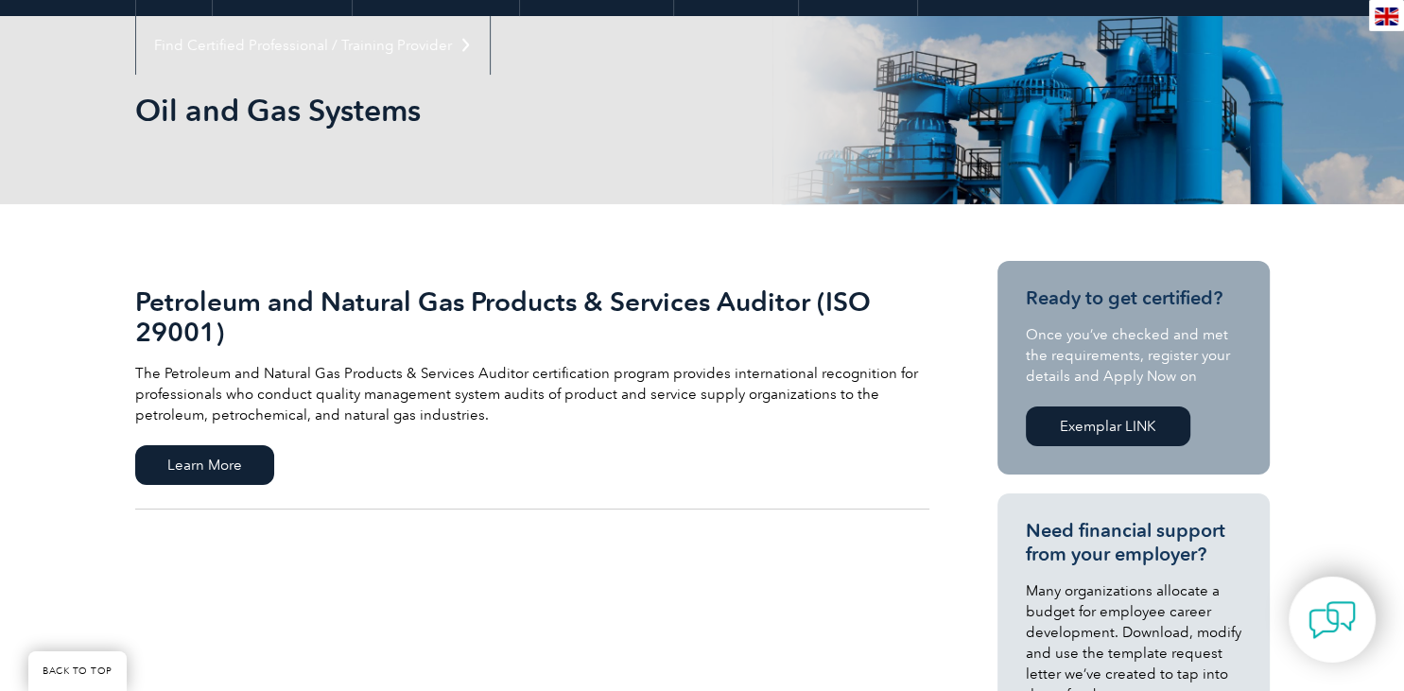
scroll to position [299, 0]
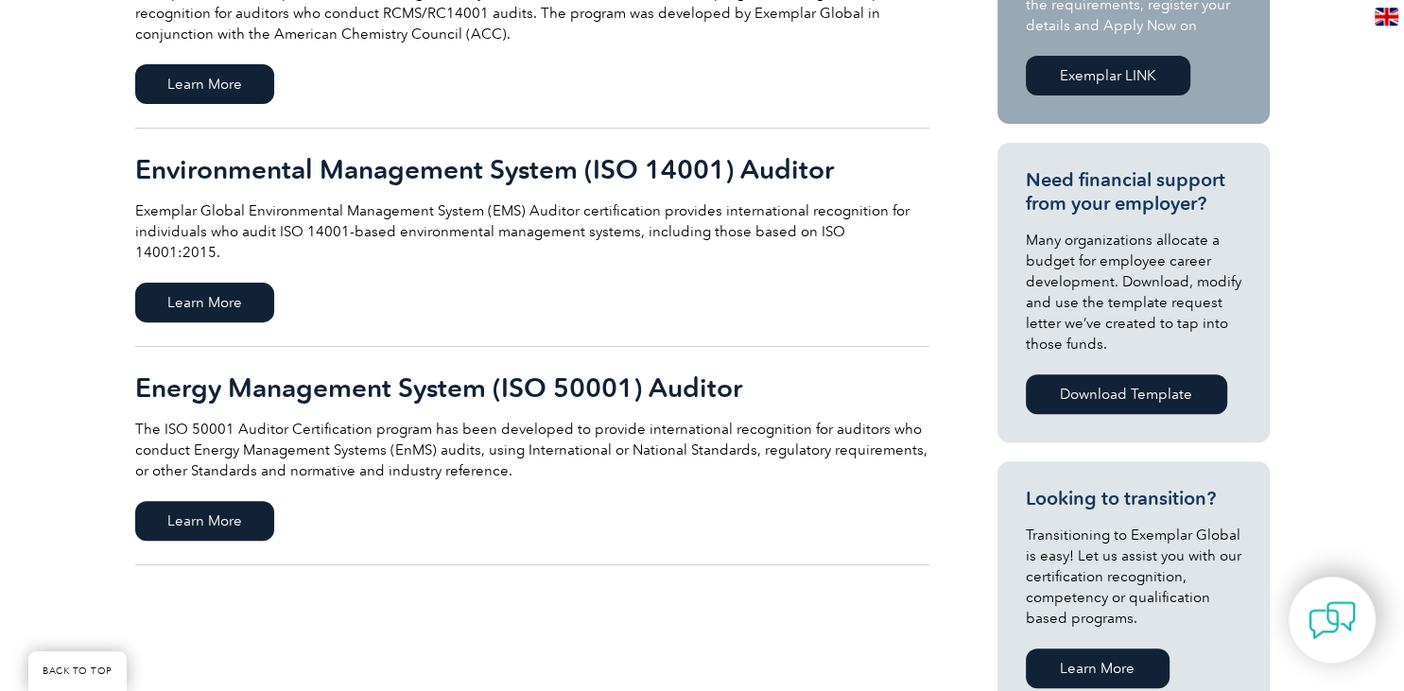
scroll to position [699, 0]
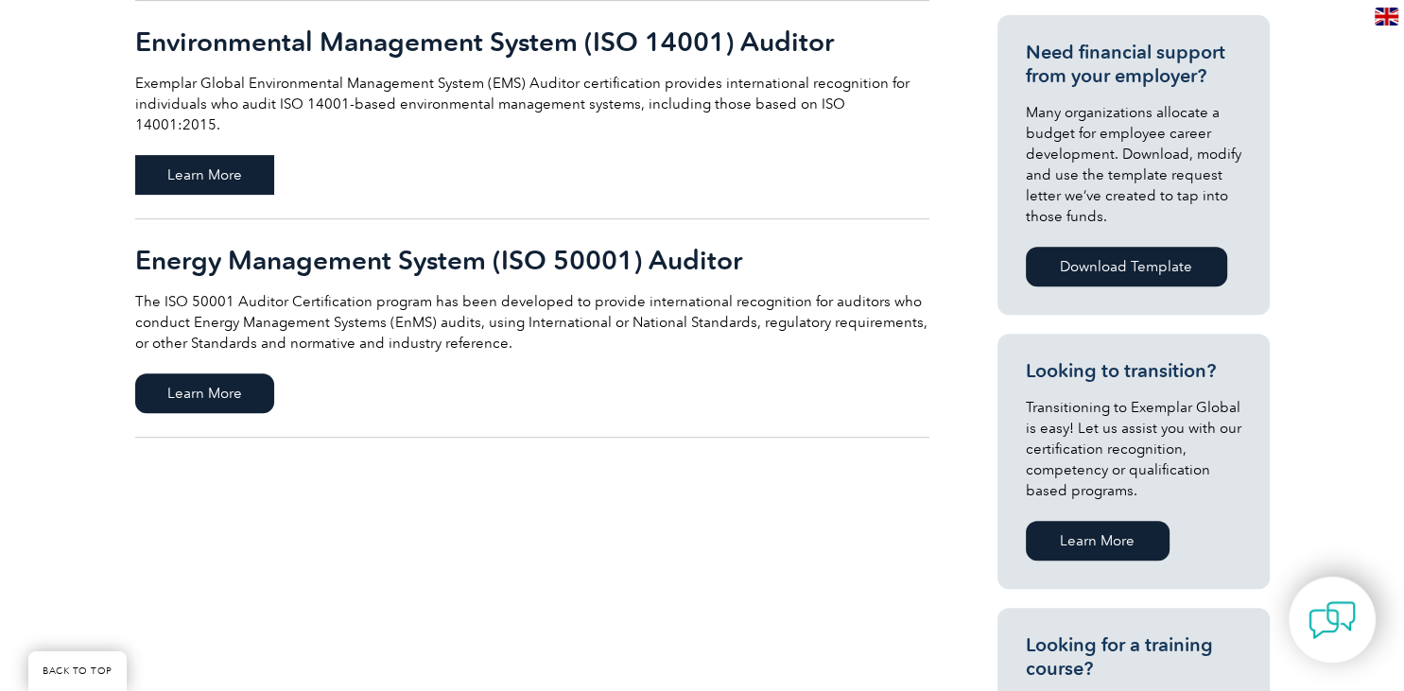
click at [255, 155] on span "Learn More" at bounding box center [204, 175] width 139 height 40
click at [343, 245] on h2 "Energy Management System (ISO 50001) Auditor" at bounding box center [532, 260] width 794 height 30
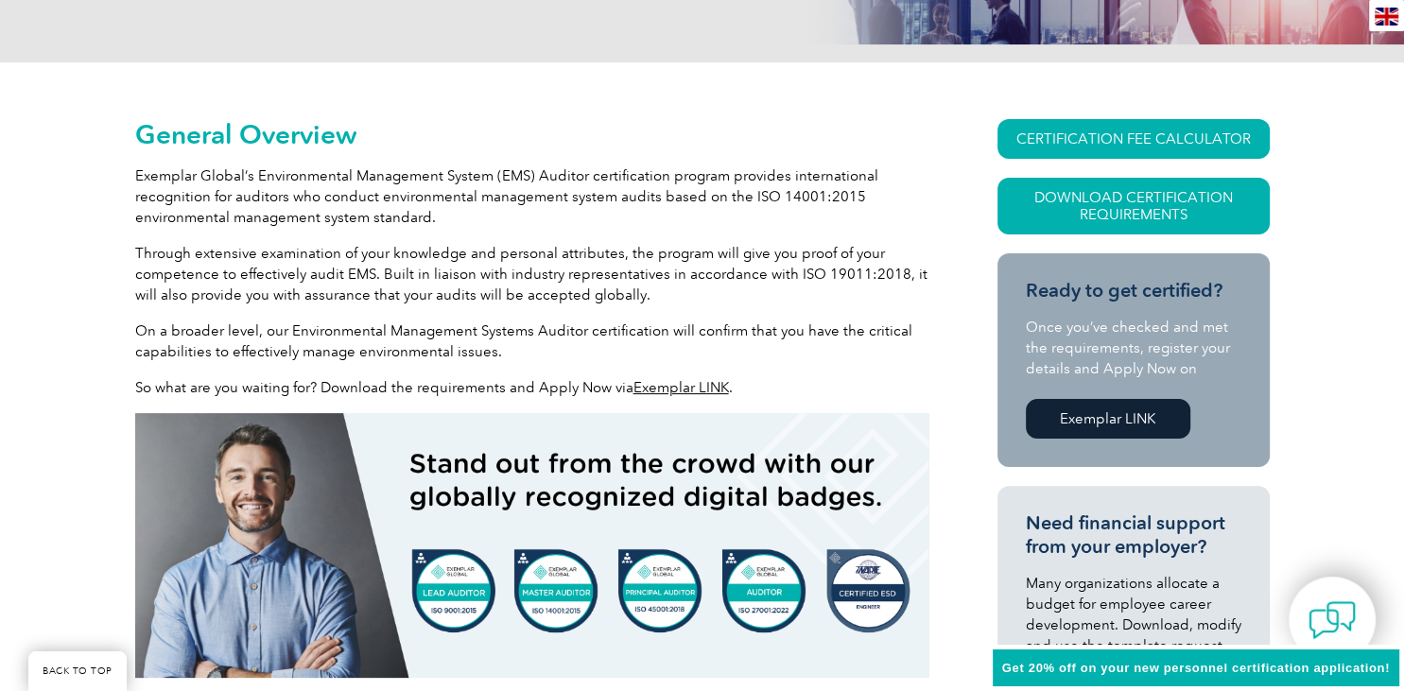
scroll to position [399, 0]
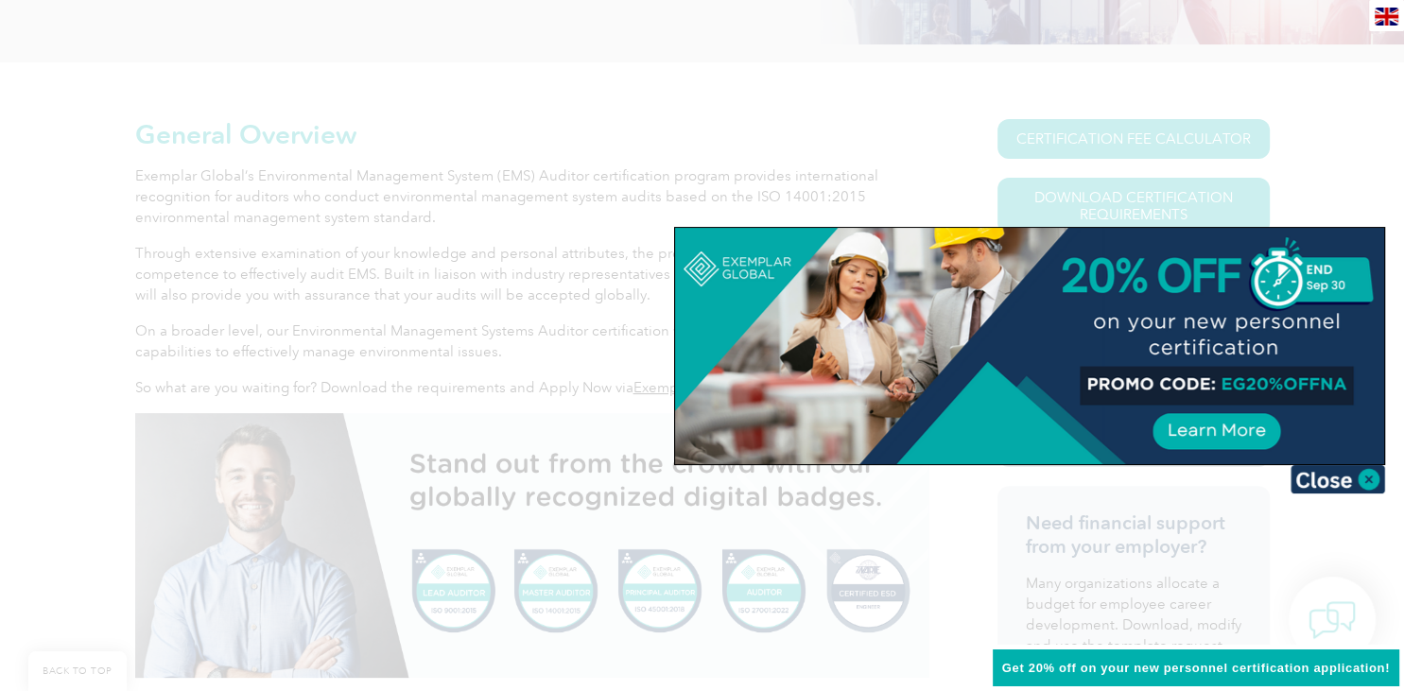
click at [1371, 477] on img at bounding box center [1338, 479] width 95 height 28
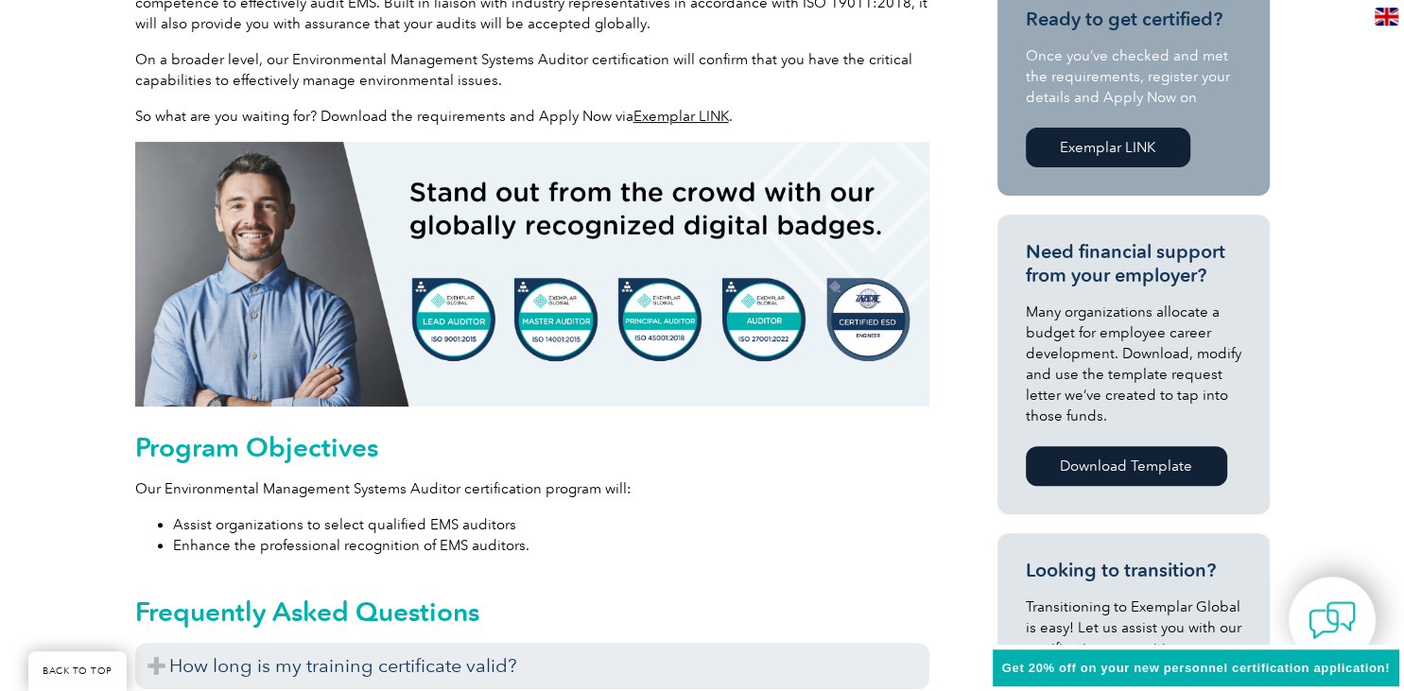
scroll to position [699, 0]
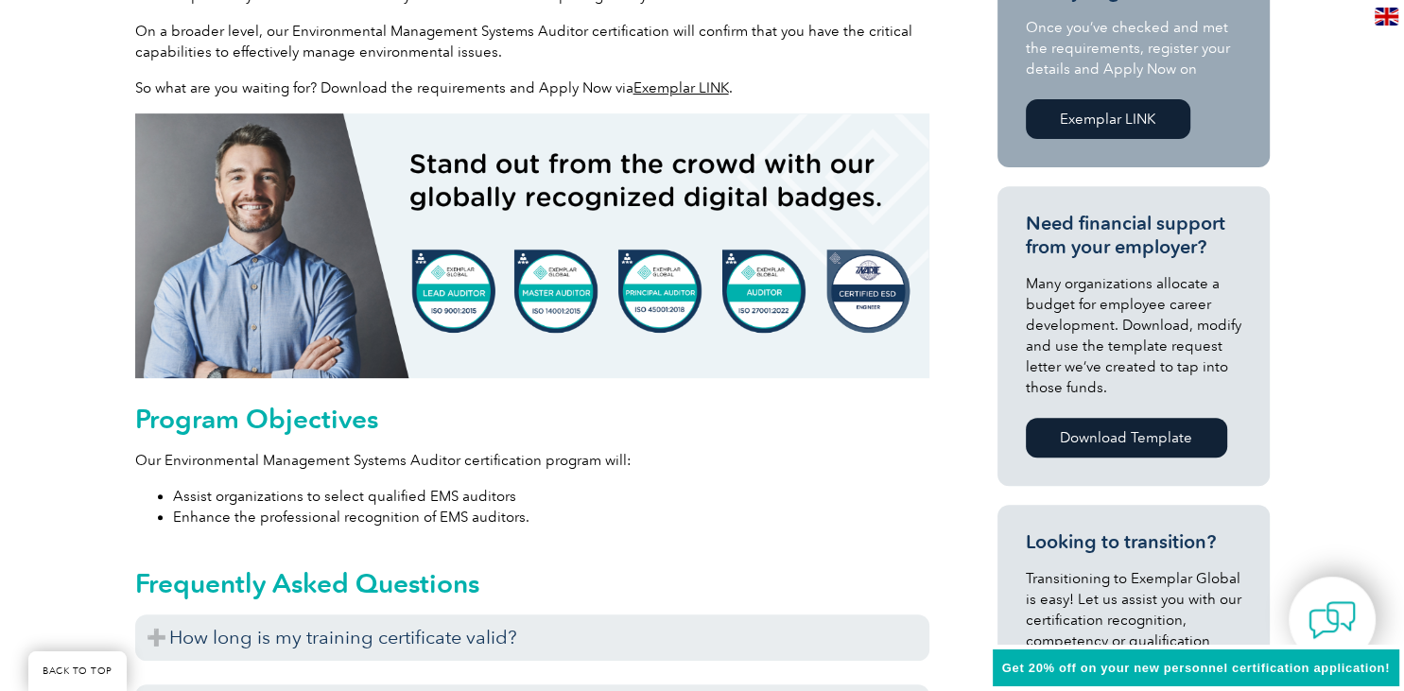
click at [436, 292] on img at bounding box center [532, 245] width 794 height 265
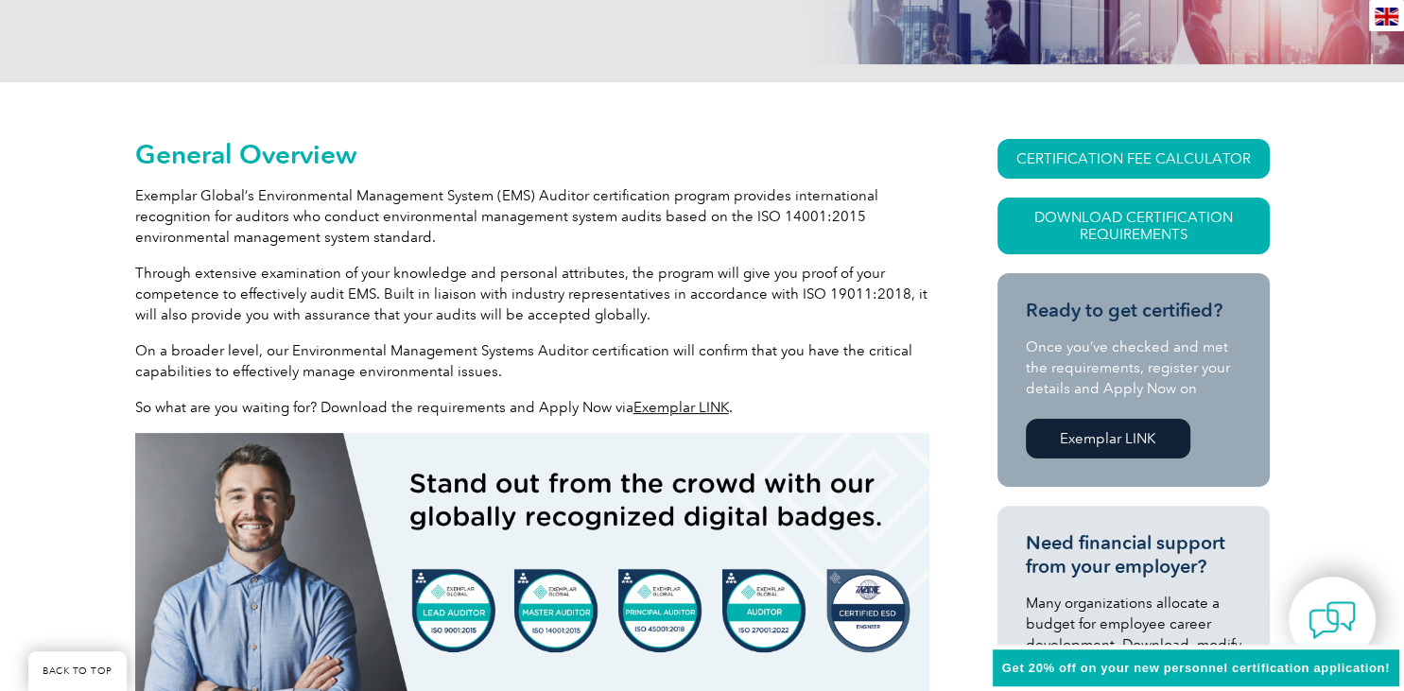
scroll to position [399, 0]
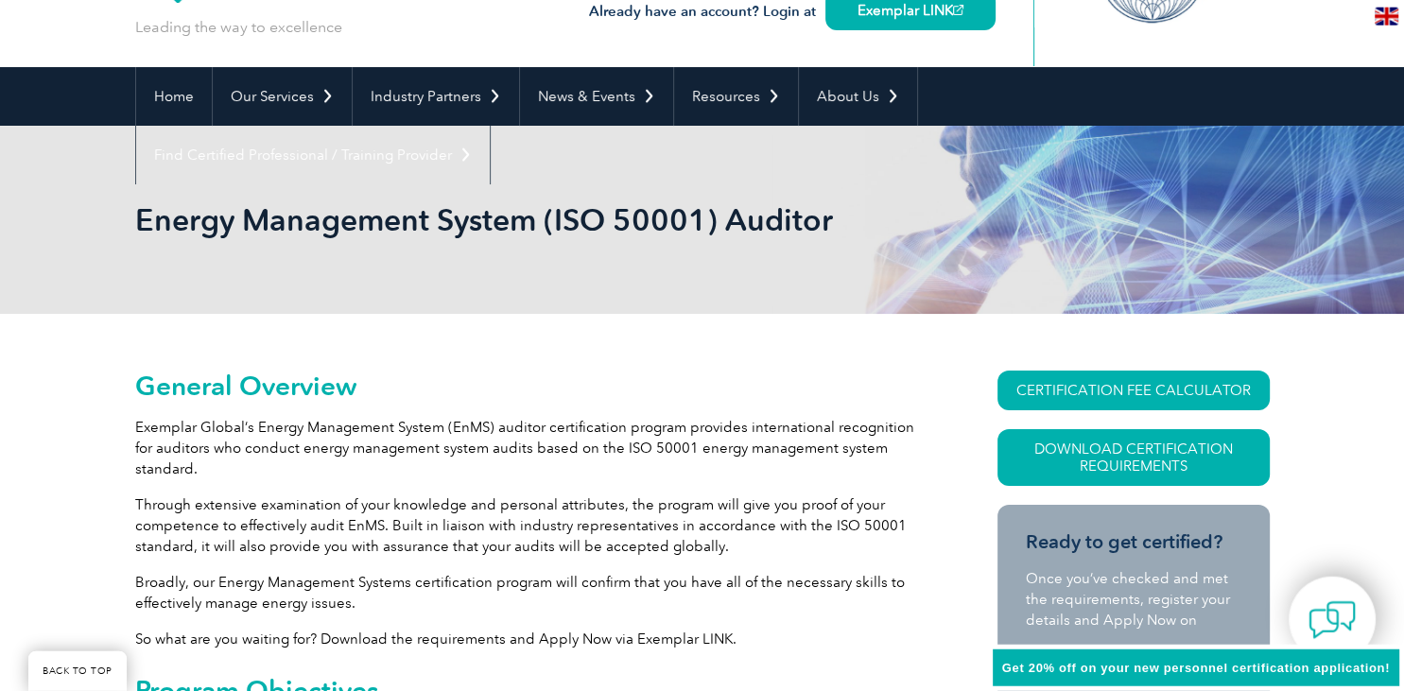
scroll to position [299, 0]
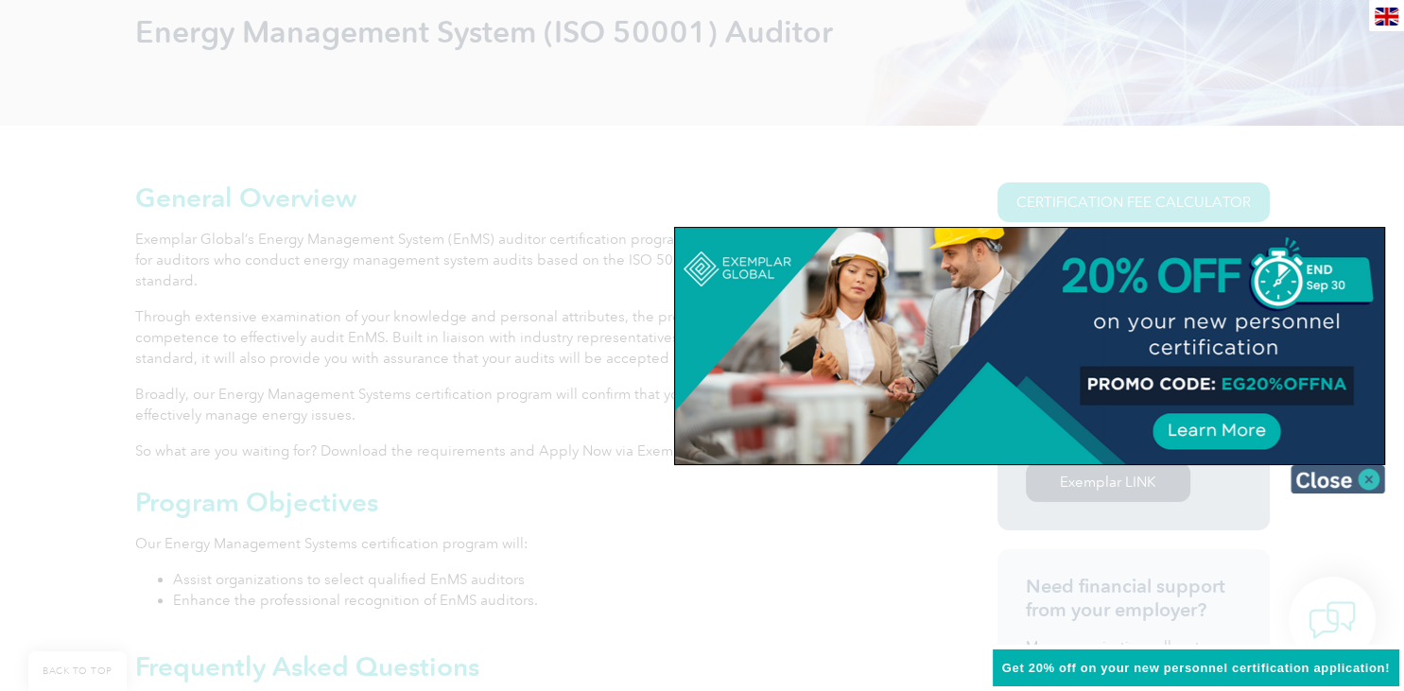
click at [1359, 478] on img at bounding box center [1338, 479] width 95 height 28
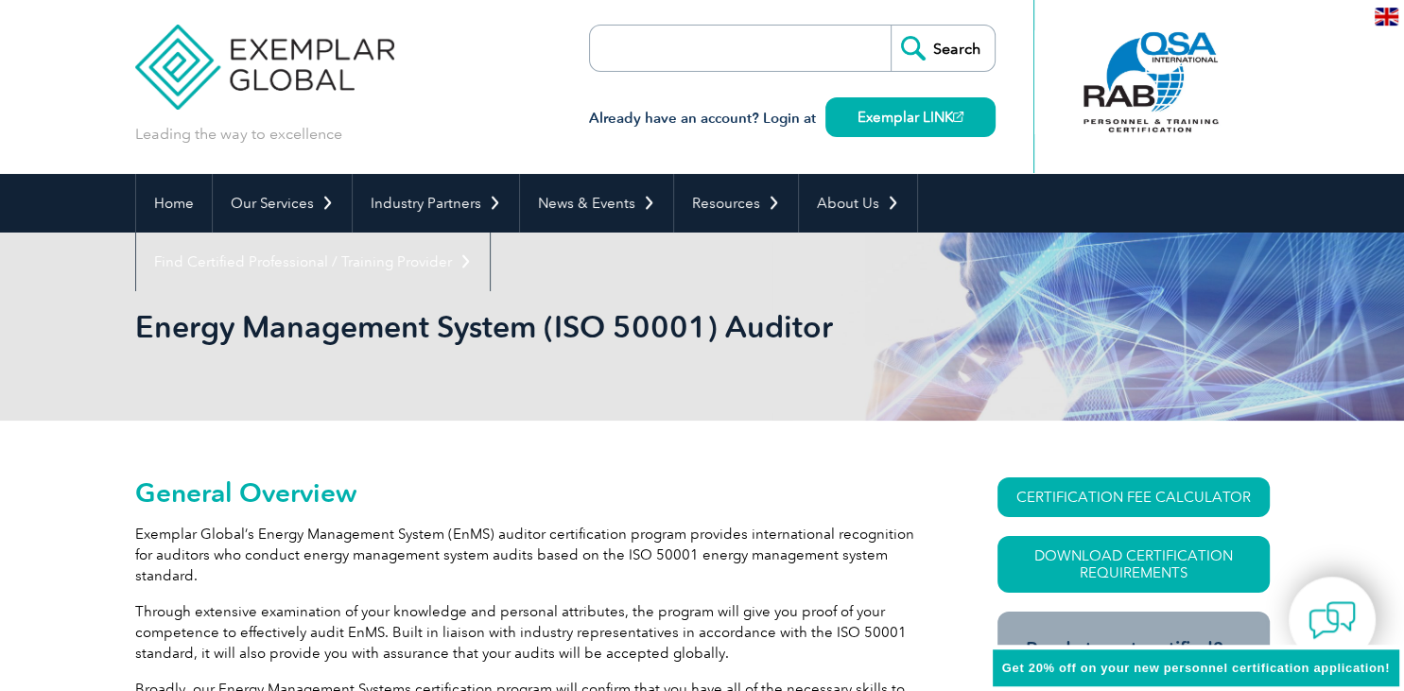
scroll to position [0, 0]
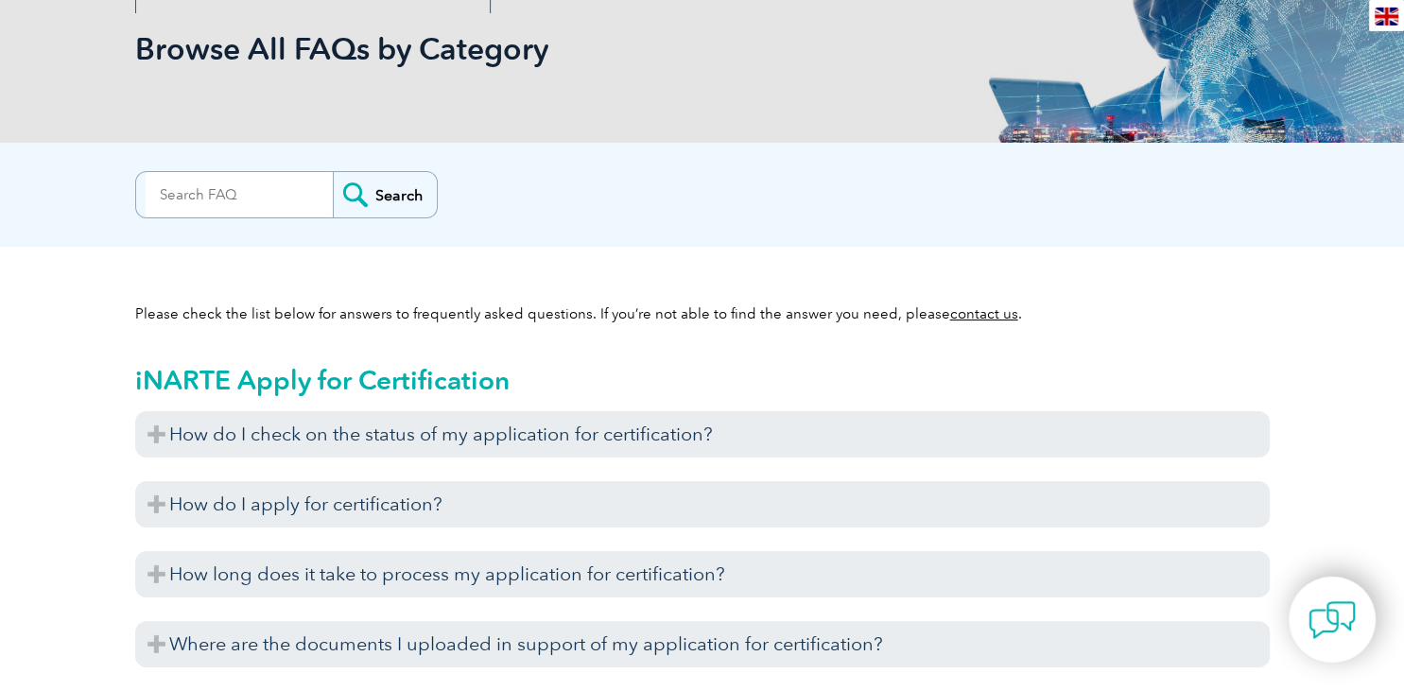
scroll to position [299, 0]
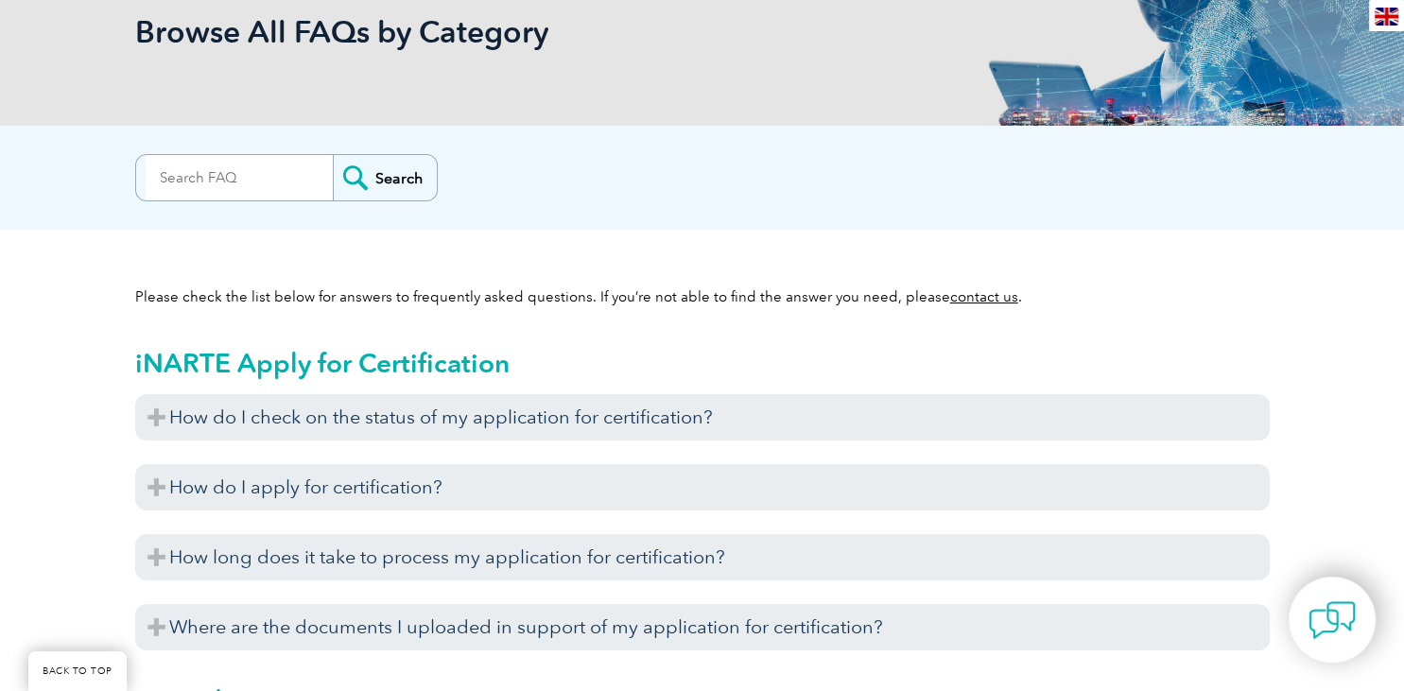
click at [203, 178] on input "search" at bounding box center [239, 177] width 187 height 45
click at [255, 169] on input "search" at bounding box center [239, 177] width 187 height 45
paste input "GHG Verifier"
type input "GHG Verifier"
click at [416, 179] on input "Search" at bounding box center [385, 177] width 104 height 45
